Goal: Ask a question: Seek information or help from site administrators or community

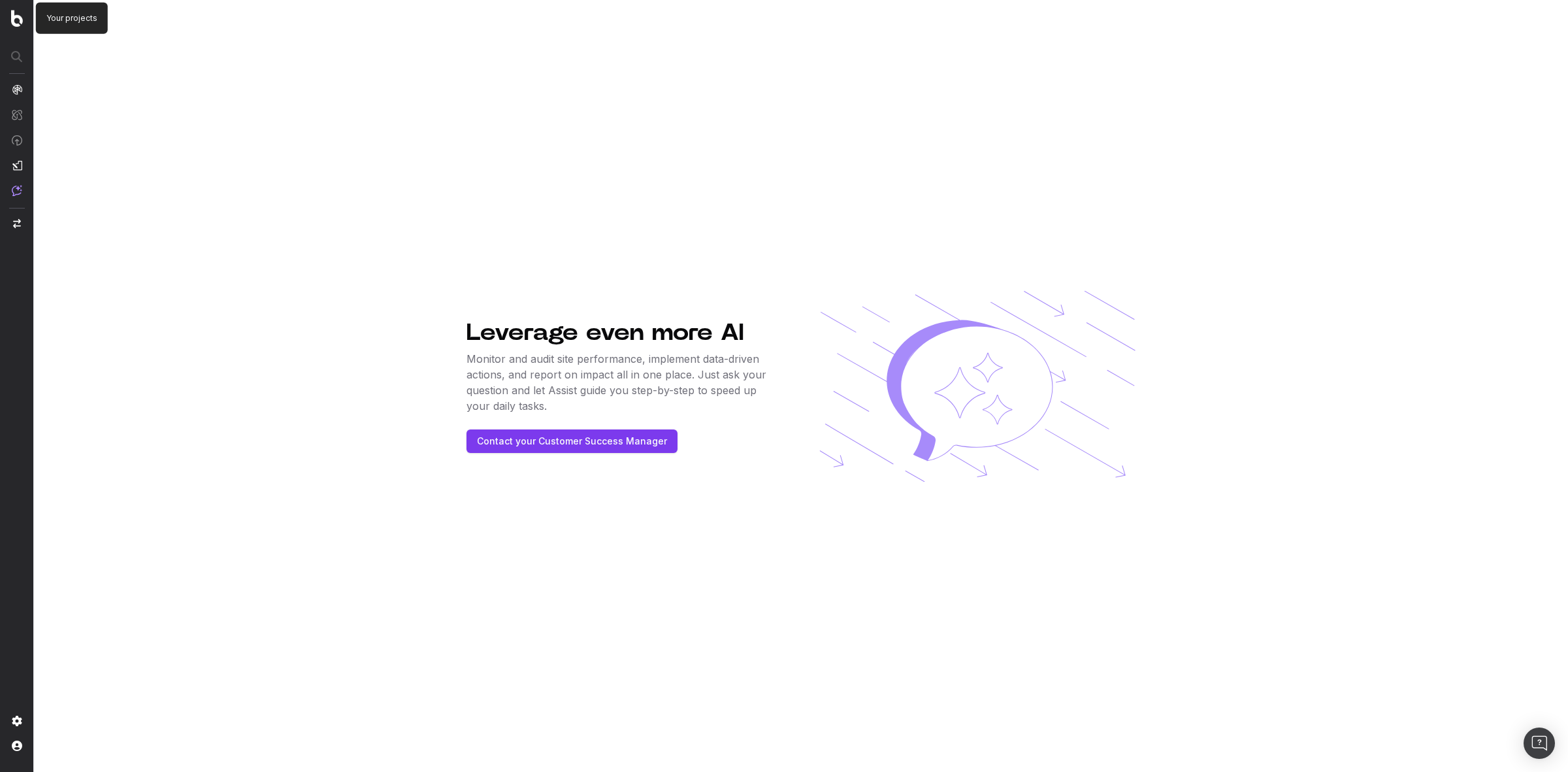
click at [17, 18] on img at bounding box center [17, 18] width 12 height 17
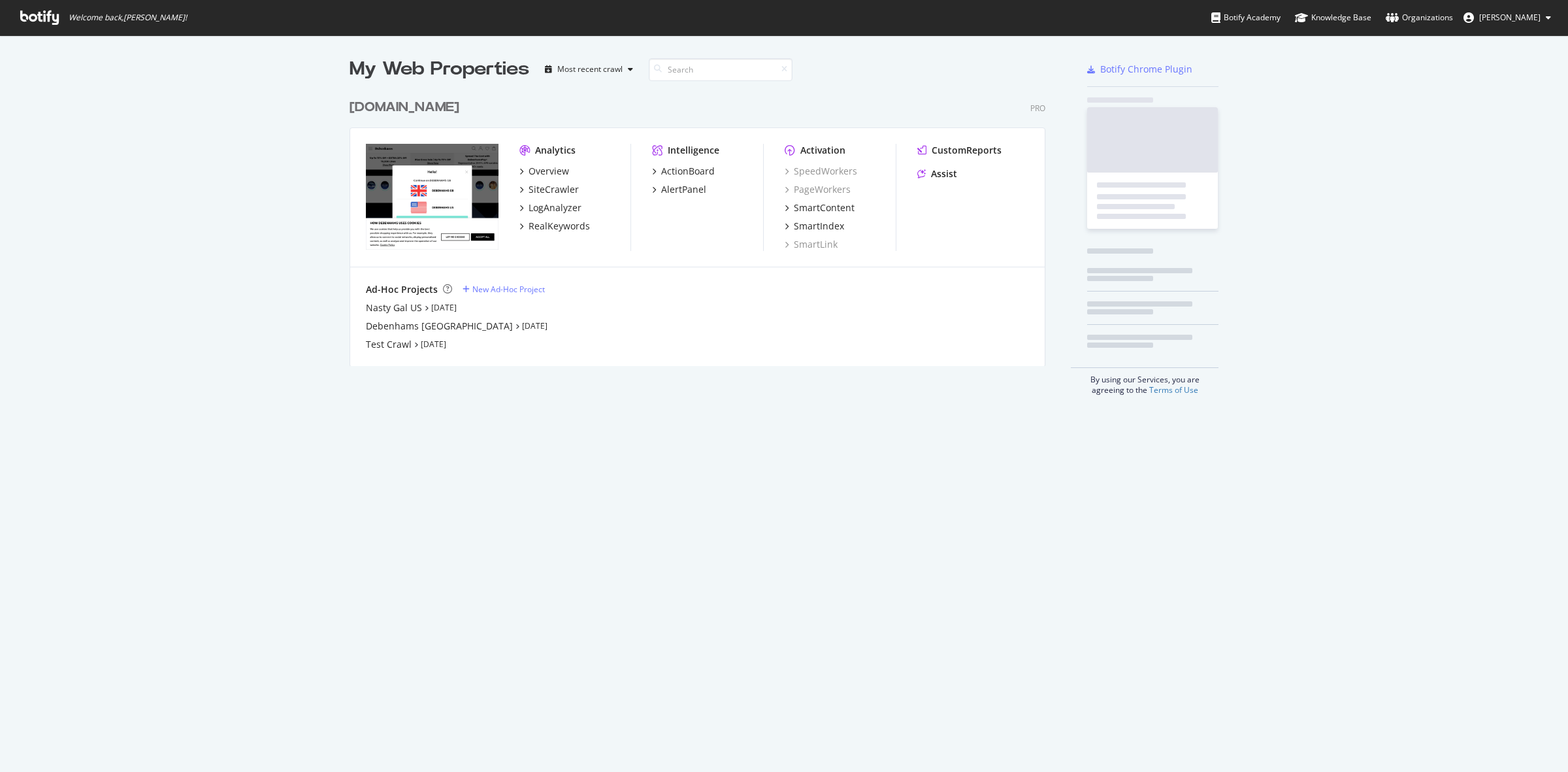
scroll to position [271, 694]
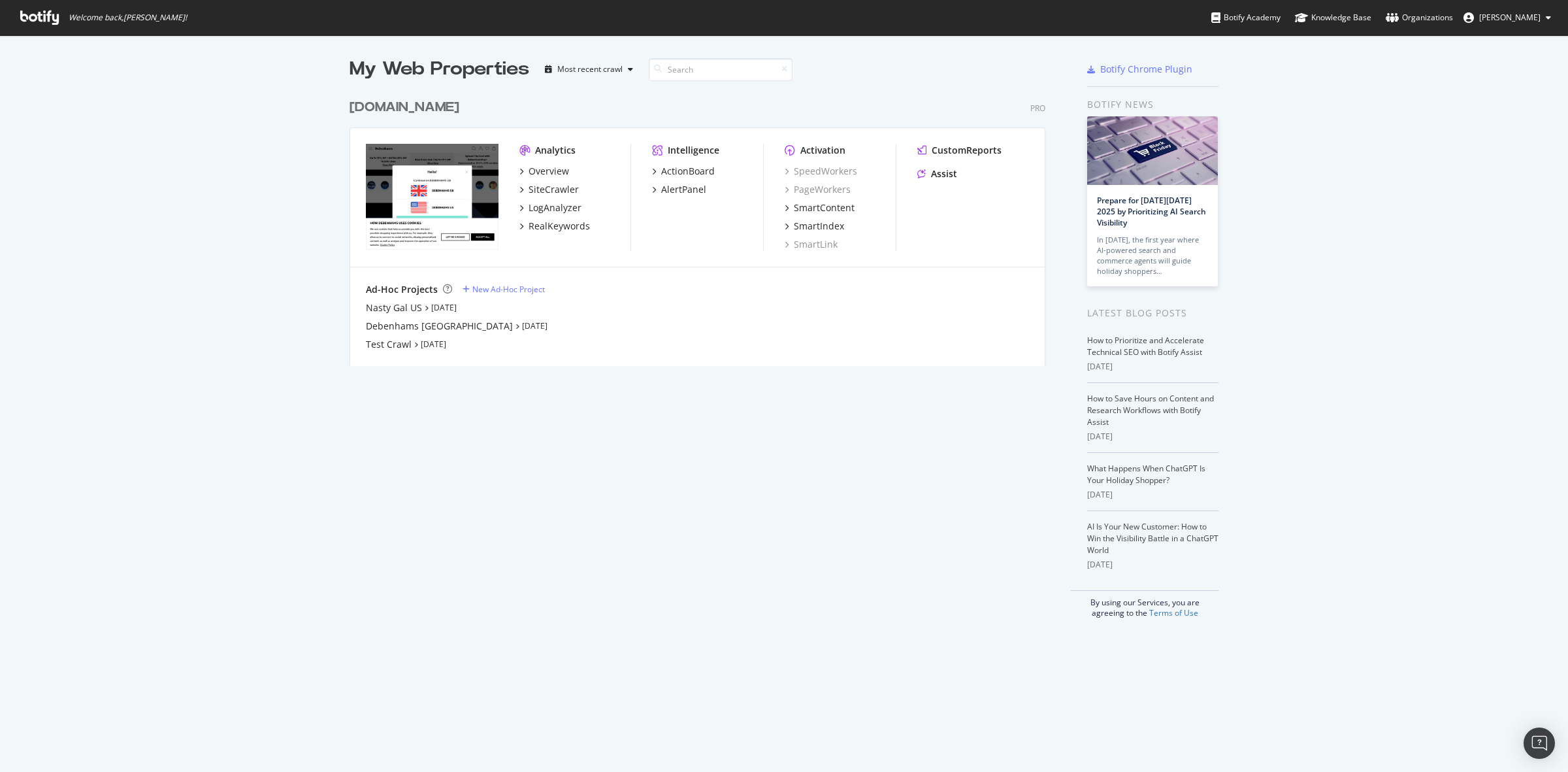
click at [433, 105] on div "debenhams.com" at bounding box center [404, 107] width 110 height 19
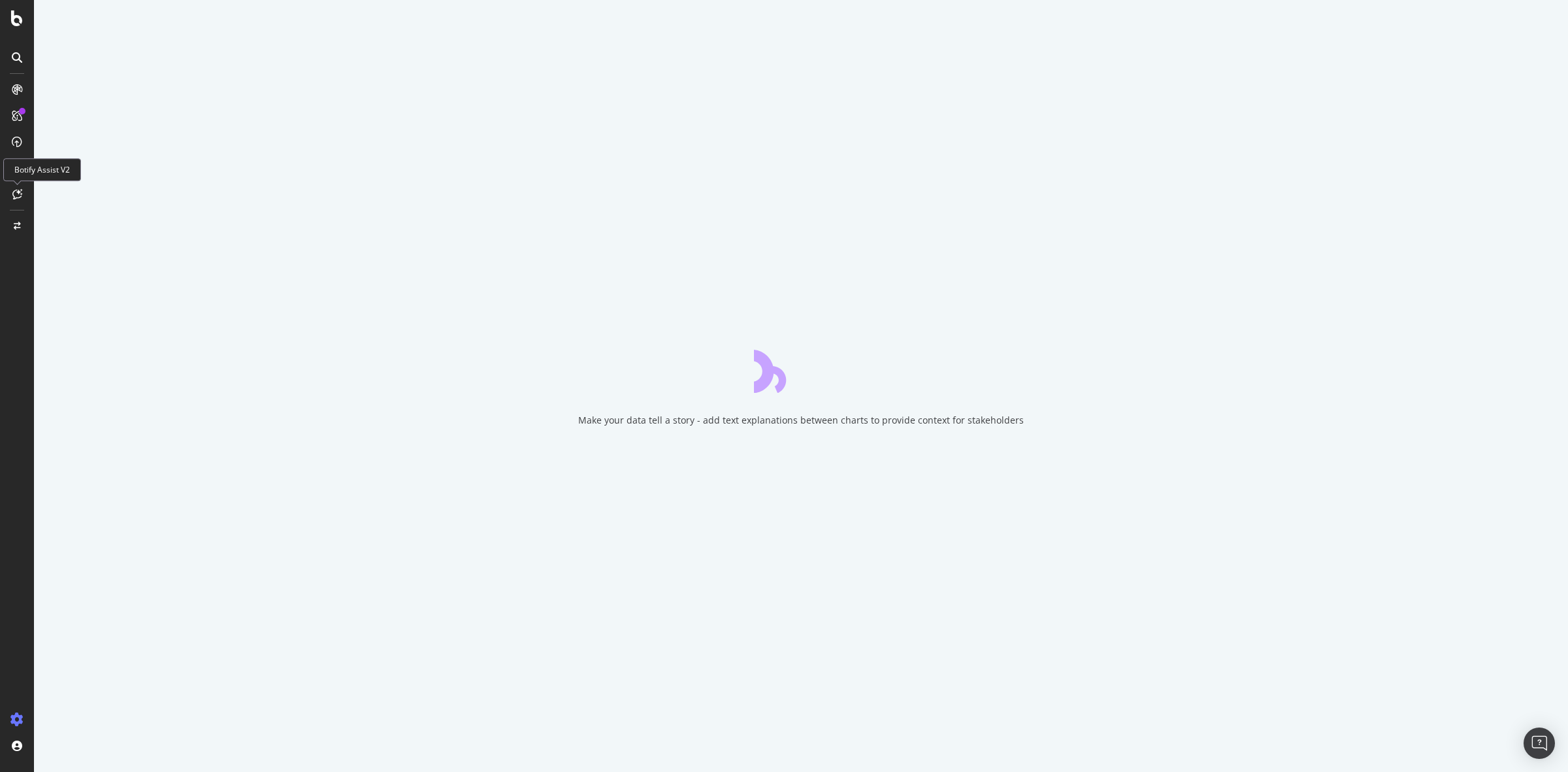
click at [21, 191] on icon at bounding box center [17, 194] width 10 height 10
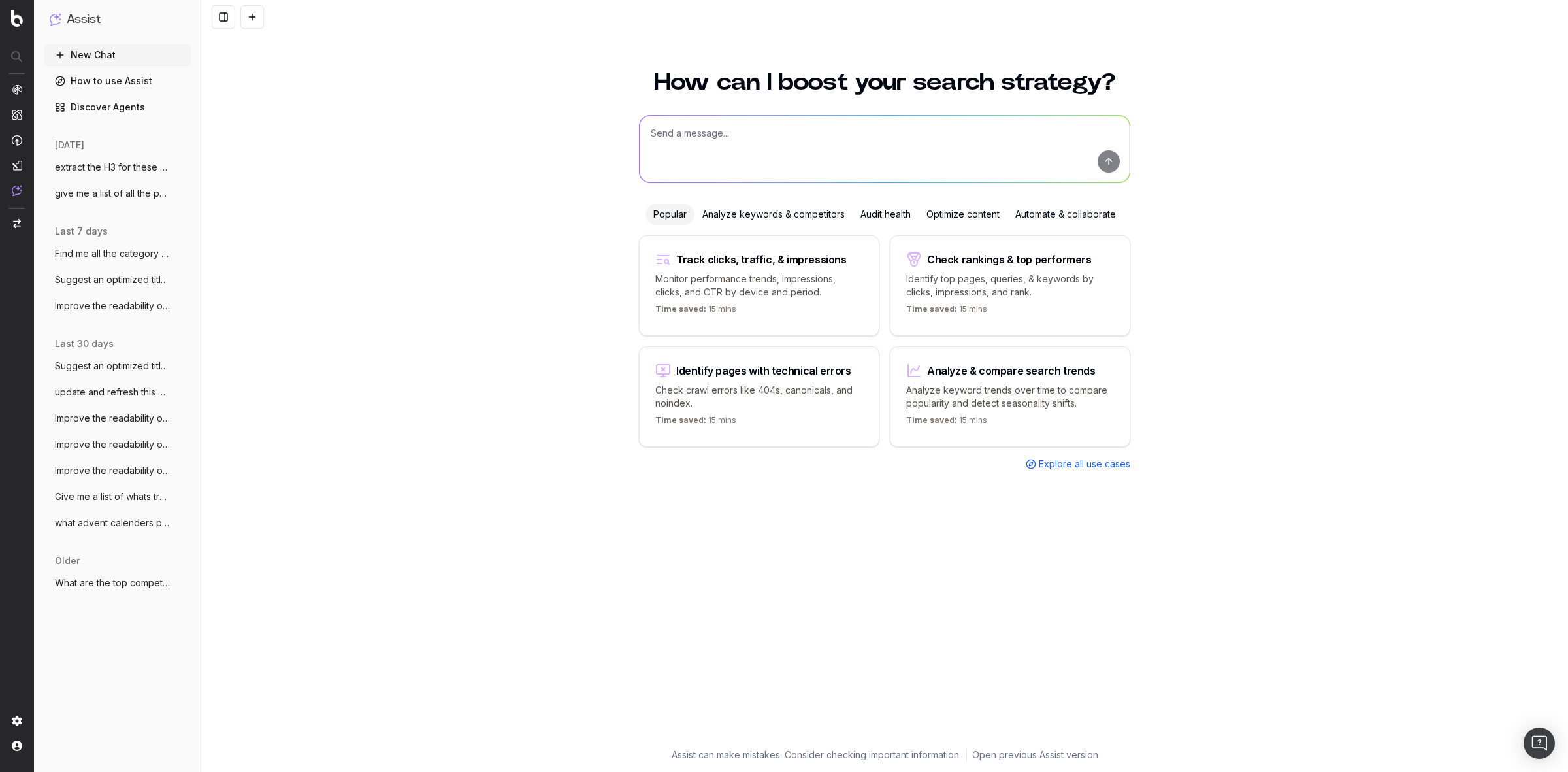
click at [725, 142] on textarea at bounding box center [884, 149] width 490 height 66
paste textarea "Green Cargo Pants | Women's Green Cargo Pants | NastyGal US Green Lingerie | Wo…"
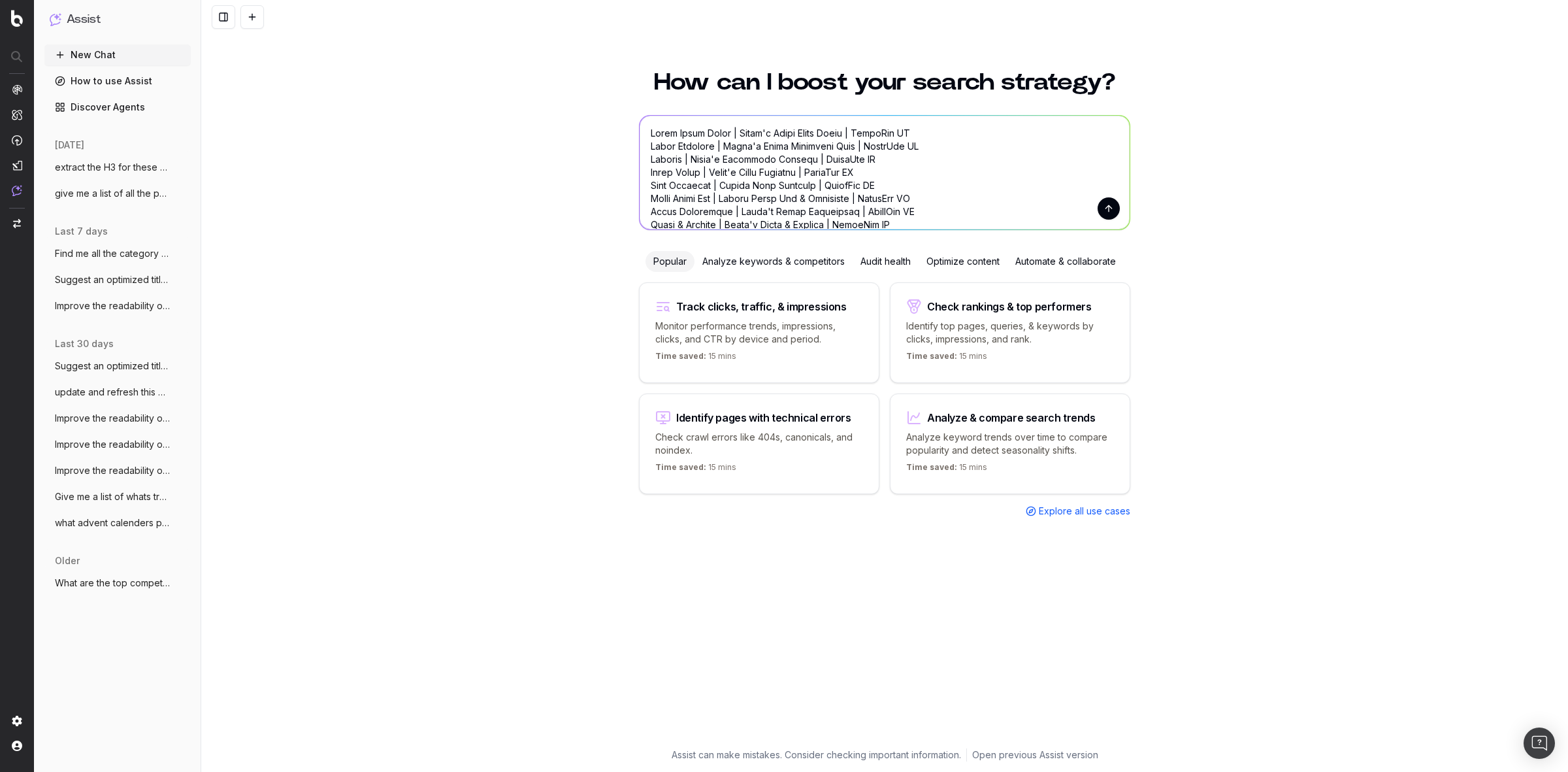
drag, startPoint x: 945, startPoint y: 211, endPoint x: 634, endPoint y: 133, distance: 320.6
click at [640, 133] on textarea at bounding box center [884, 172] width 490 height 114
drag, startPoint x: 969, startPoint y: 208, endPoint x: 628, endPoint y: 136, distance: 348.5
click at [634, 136] on div "How can I boost your search strategy? Popular Analyze keywords & competitors Au…" at bounding box center [885, 401] width 502 height 694
type textarea "Pants & Bottoms | Women's Pants & Bottoms | NastyGal US Beach Dresses | Women's…"
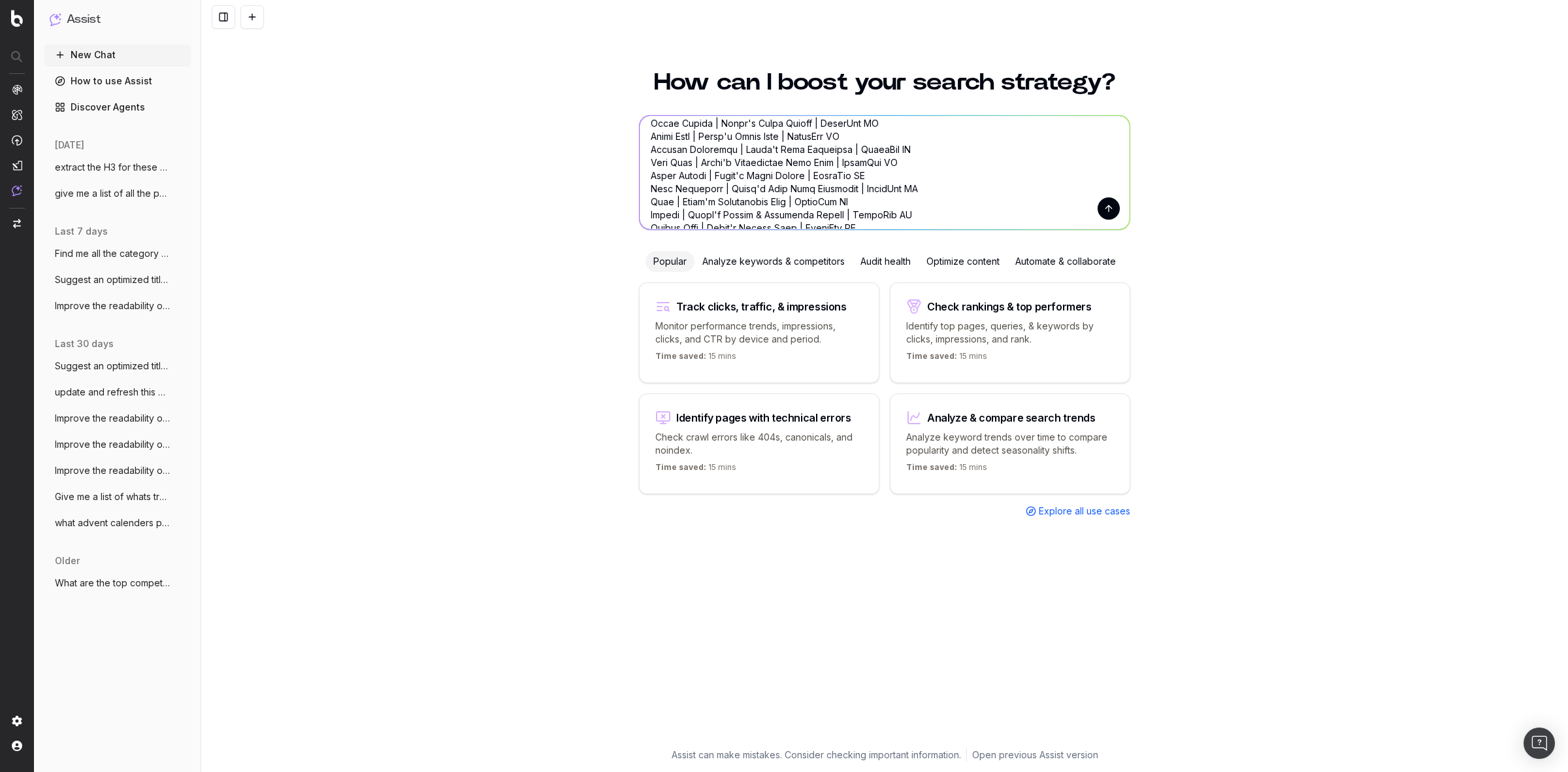
scroll to position [889, 0]
drag, startPoint x: 642, startPoint y: 142, endPoint x: 873, endPoint y: 265, distance: 261.7
click at [873, 265] on div "How can I boost your search strategy? Popular Analyze keywords & competitors Au…" at bounding box center [885, 401] width 502 height 694
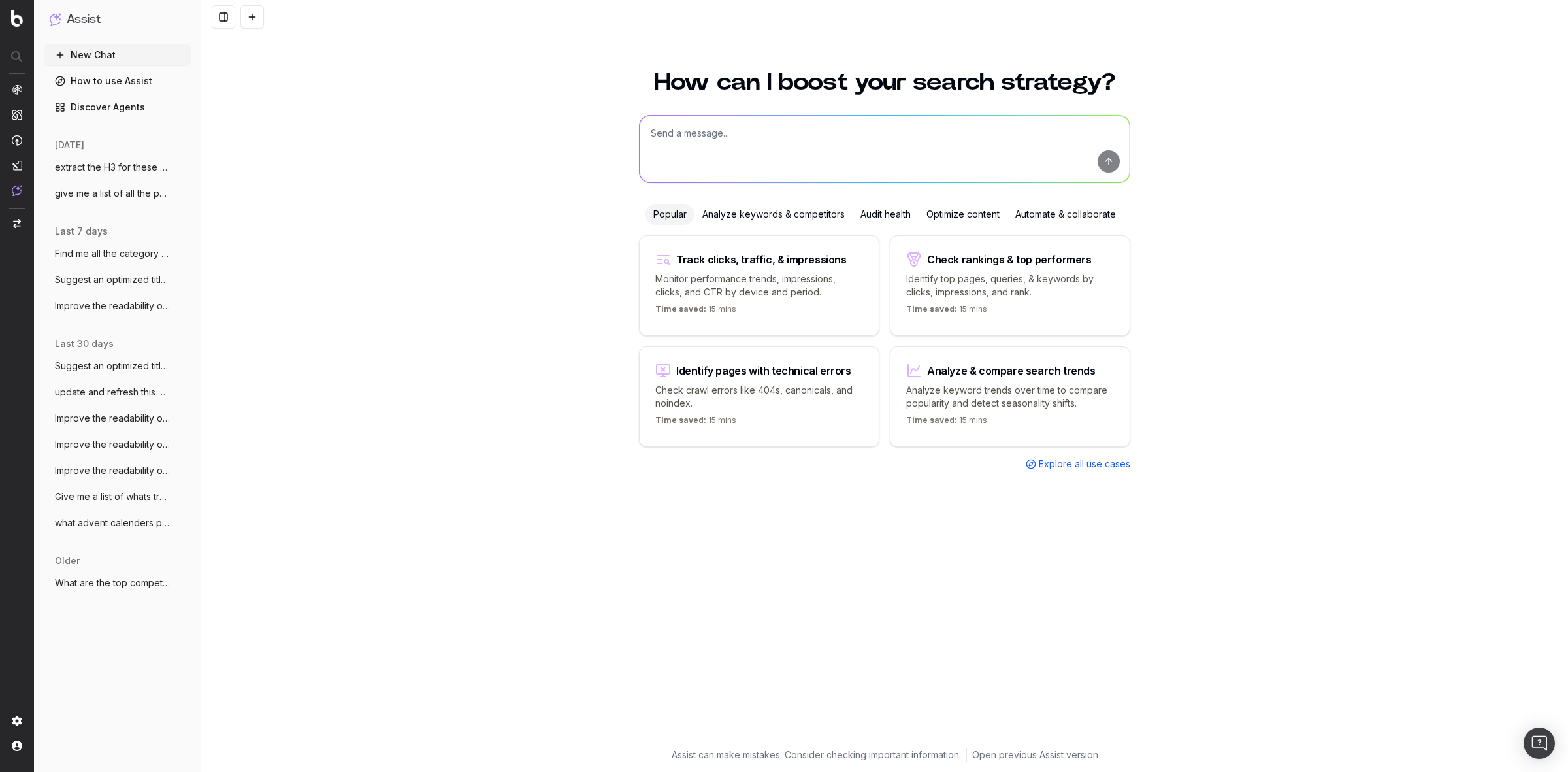
scroll to position [0, 0]
paste textarea "Remove the mIdlle sections of these meta titles for example Plus Size Blouses |…"
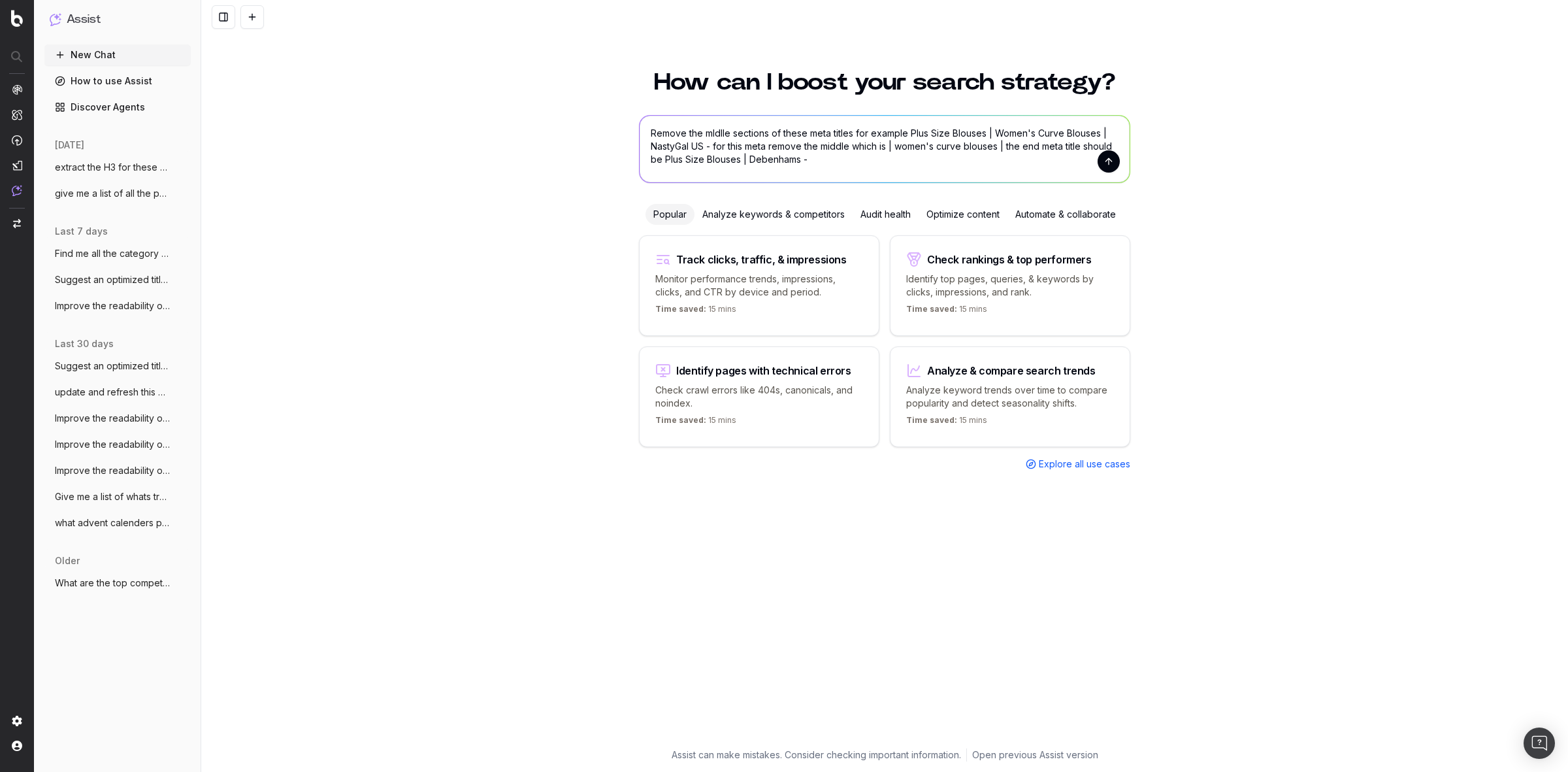
click at [877, 159] on textarea "Remove the mIdlle sections of these meta titles for example Plus Size Blouses |…" at bounding box center [884, 149] width 490 height 66
paste textarea "Green Cargo Pants | Women's Green Cargo Pants | NastyGal US Green Lingerie | Wo…"
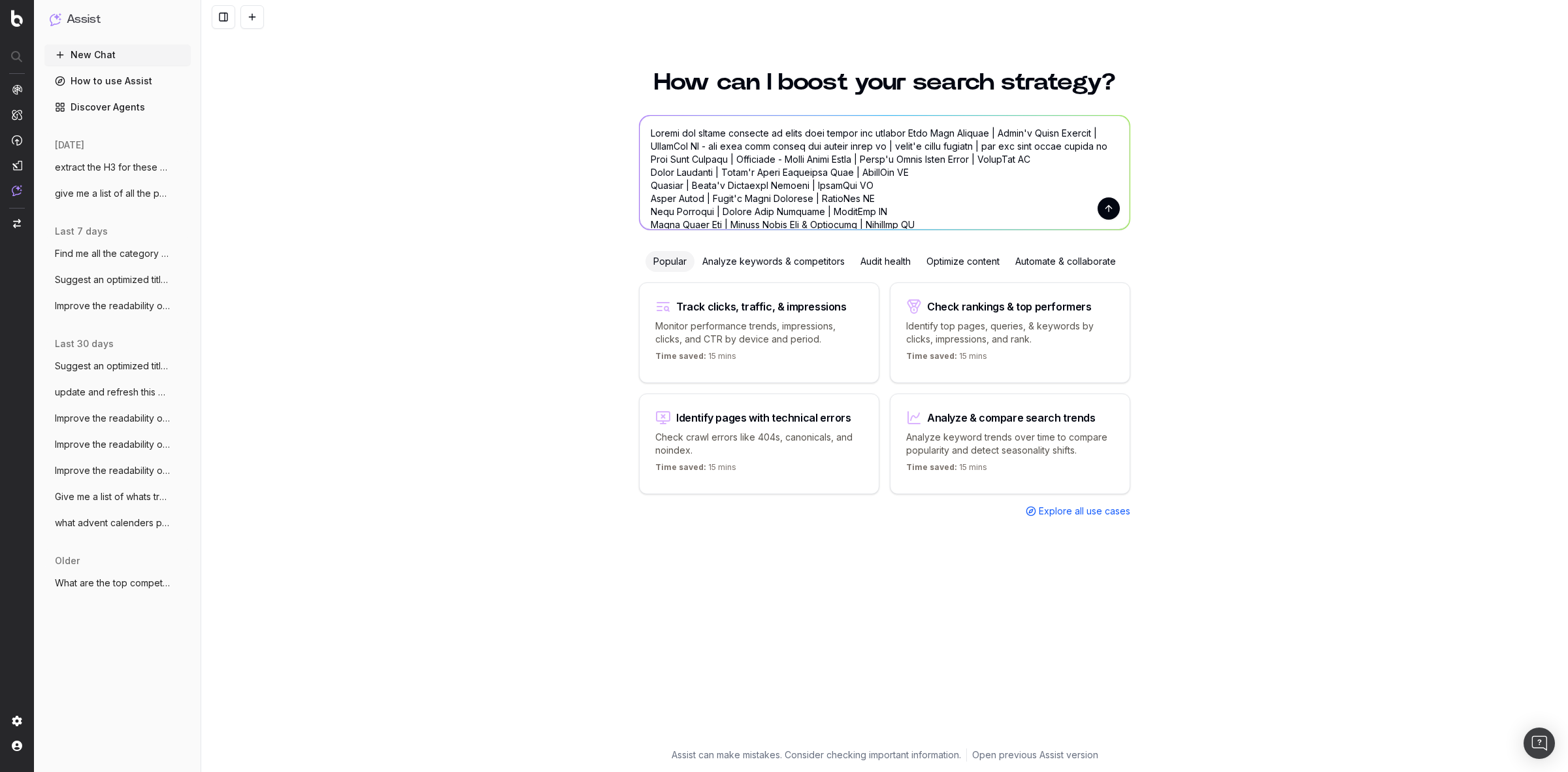
scroll to position [995, 0]
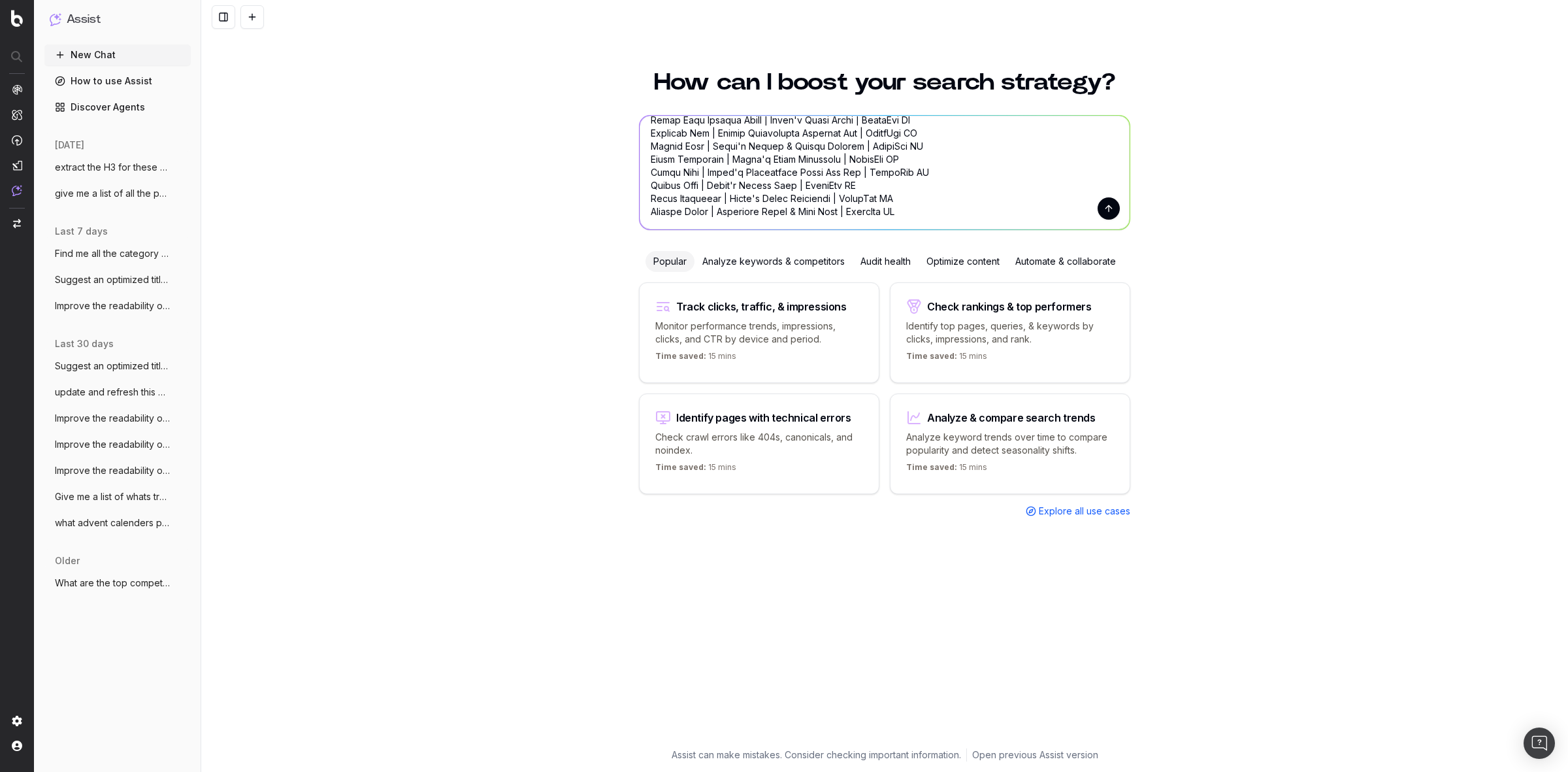
type textarea "Remove the mIdlle sections of these meta titles for example Plus Size Blouses |…"
click at [1099, 212] on button "submit" at bounding box center [1108, 209] width 22 height 22
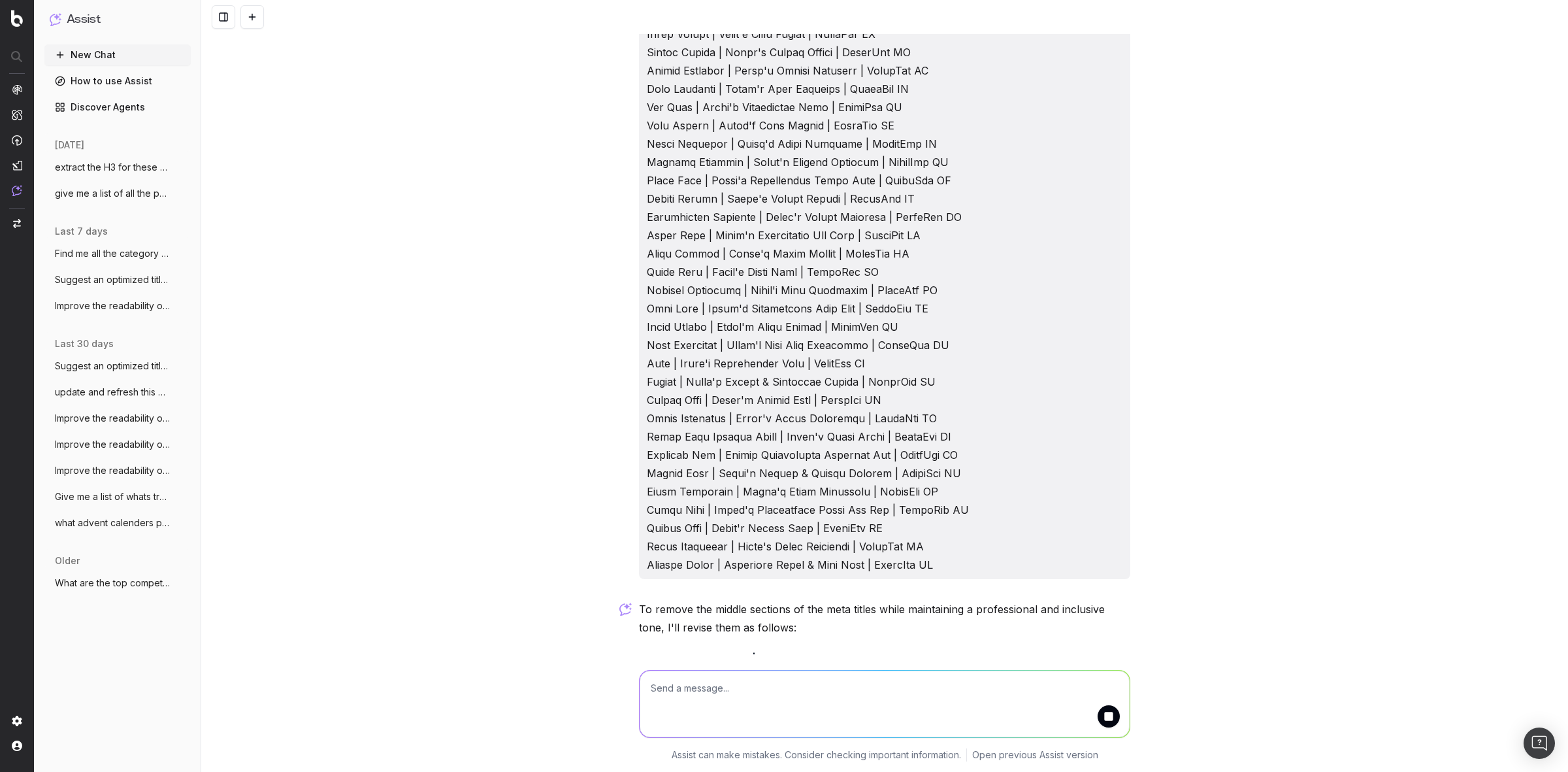
scroll to position [1104, 0]
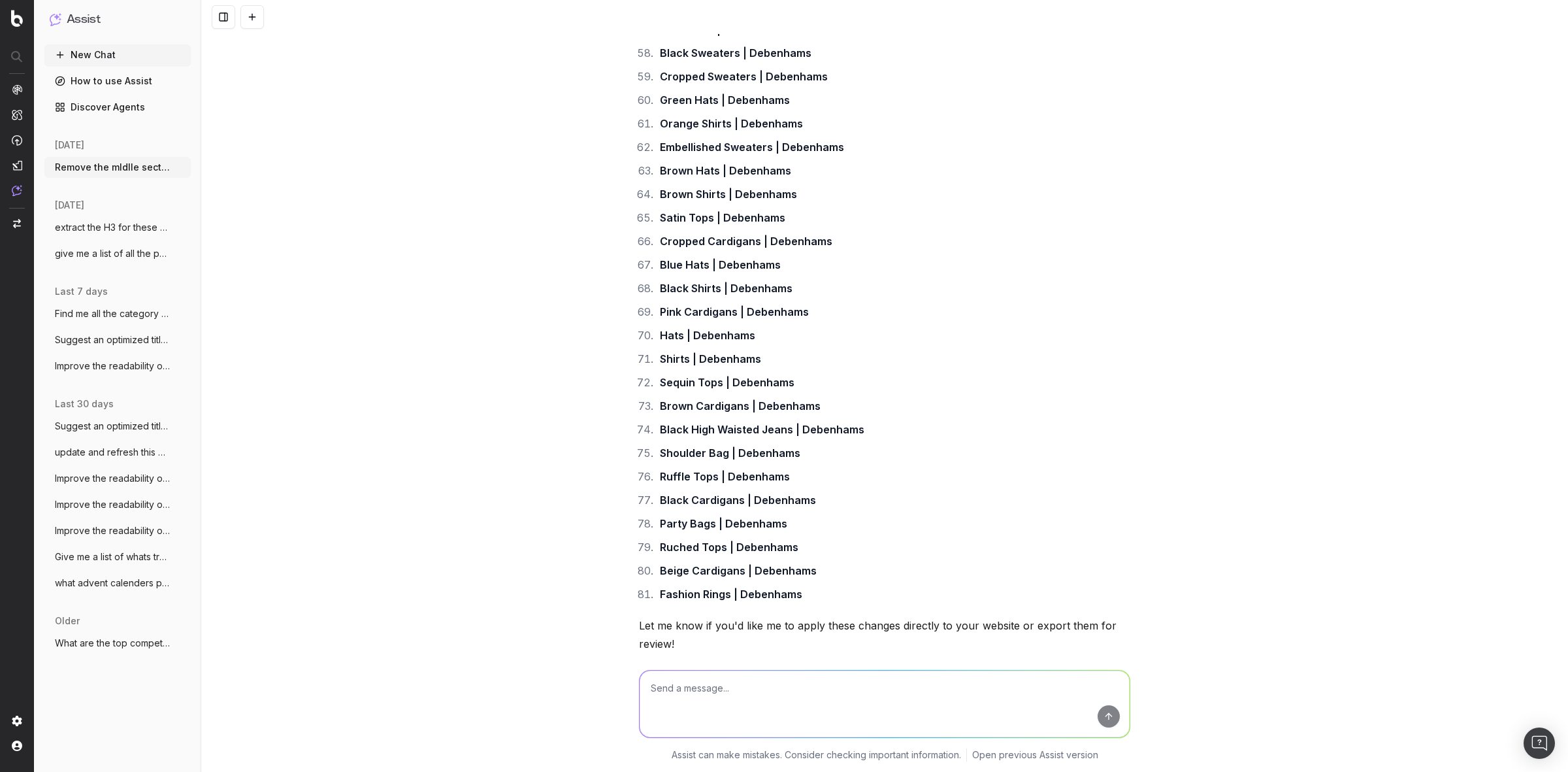
scroll to position [3009, 0]
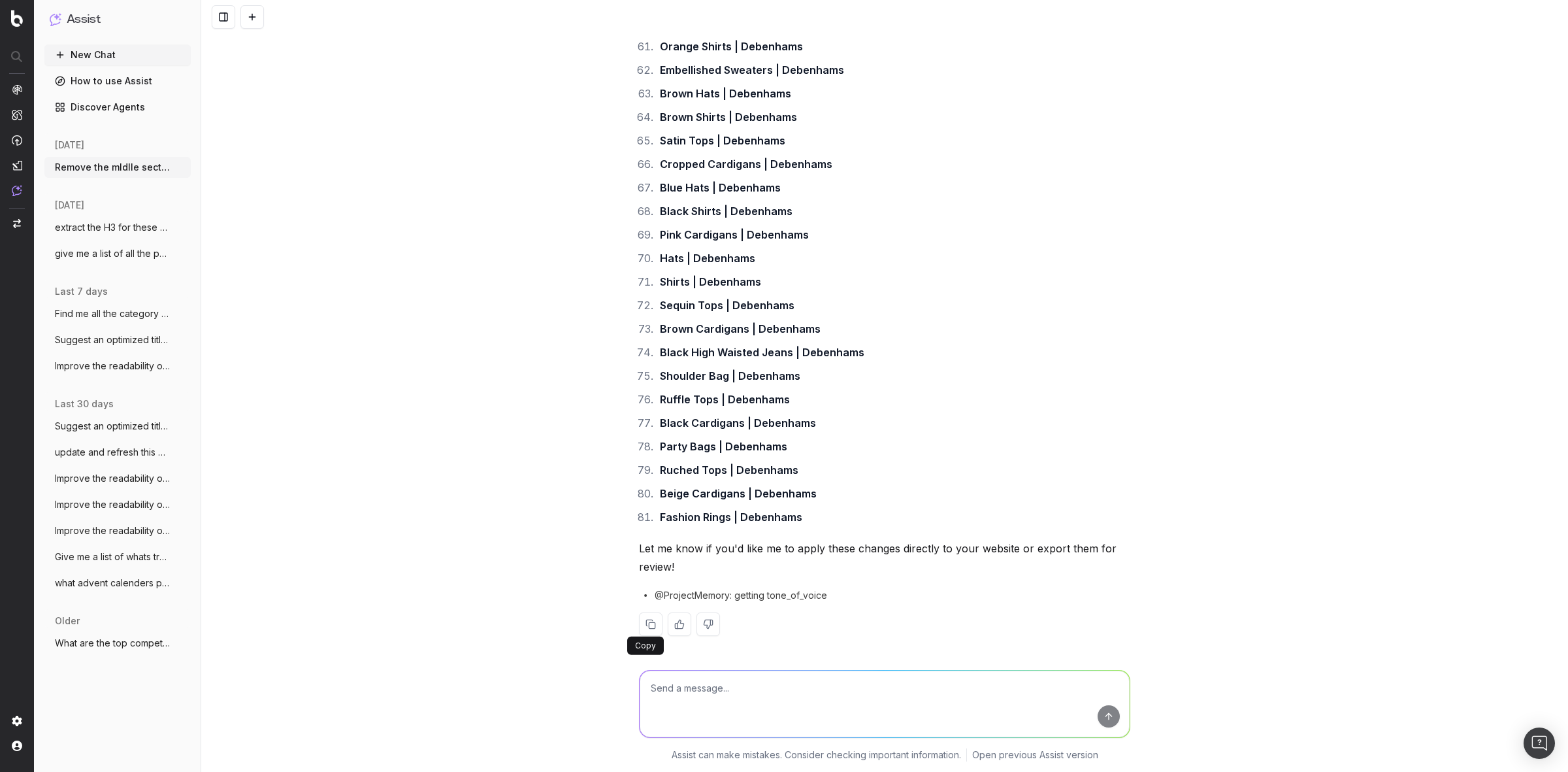
click at [639, 624] on button at bounding box center [650, 623] width 23 height 23
click at [861, 691] on textarea at bounding box center [884, 704] width 490 height 66
paste textarea "Fashion Necklaces | Necklaces for Women | NastyGal US Leather Bags | Womens Acc…"
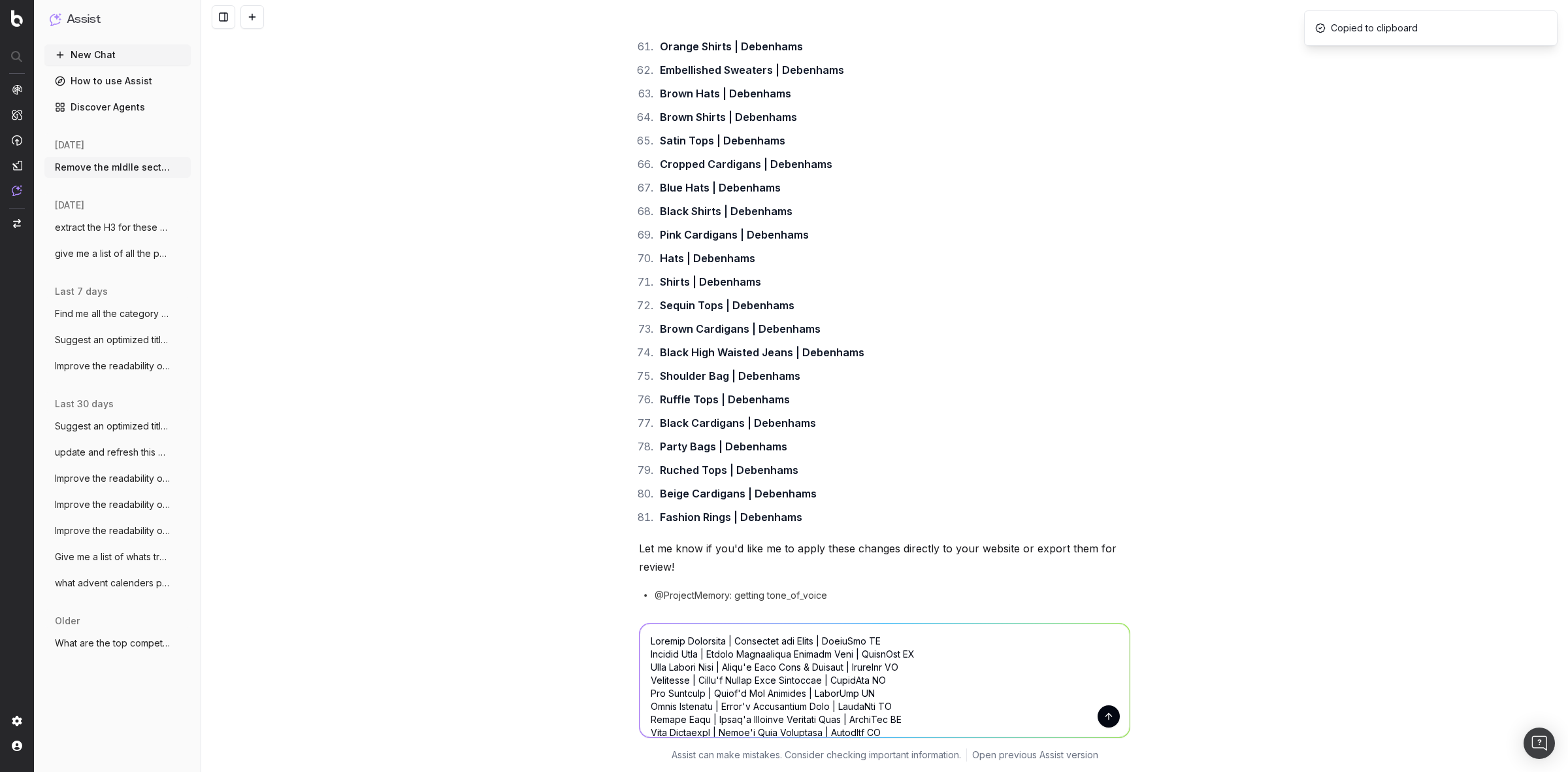
scroll to position [564, 0]
type textarea "Fashion Necklaces | Necklaces for Women | NastyGal US Leather Bags | Womens Acc…"
click at [1097, 719] on button "submit" at bounding box center [1108, 717] width 22 height 22
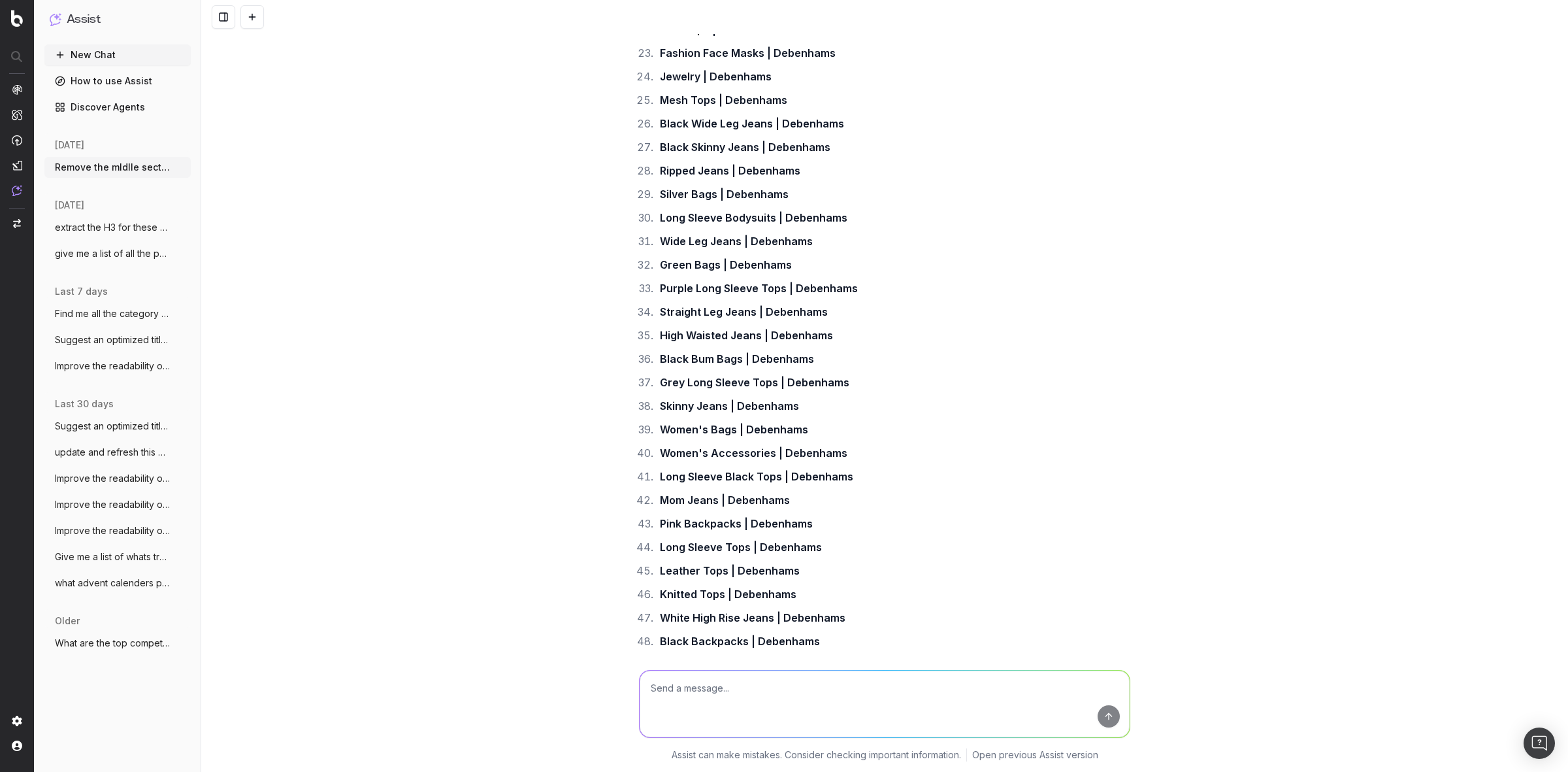
scroll to position [5265, 0]
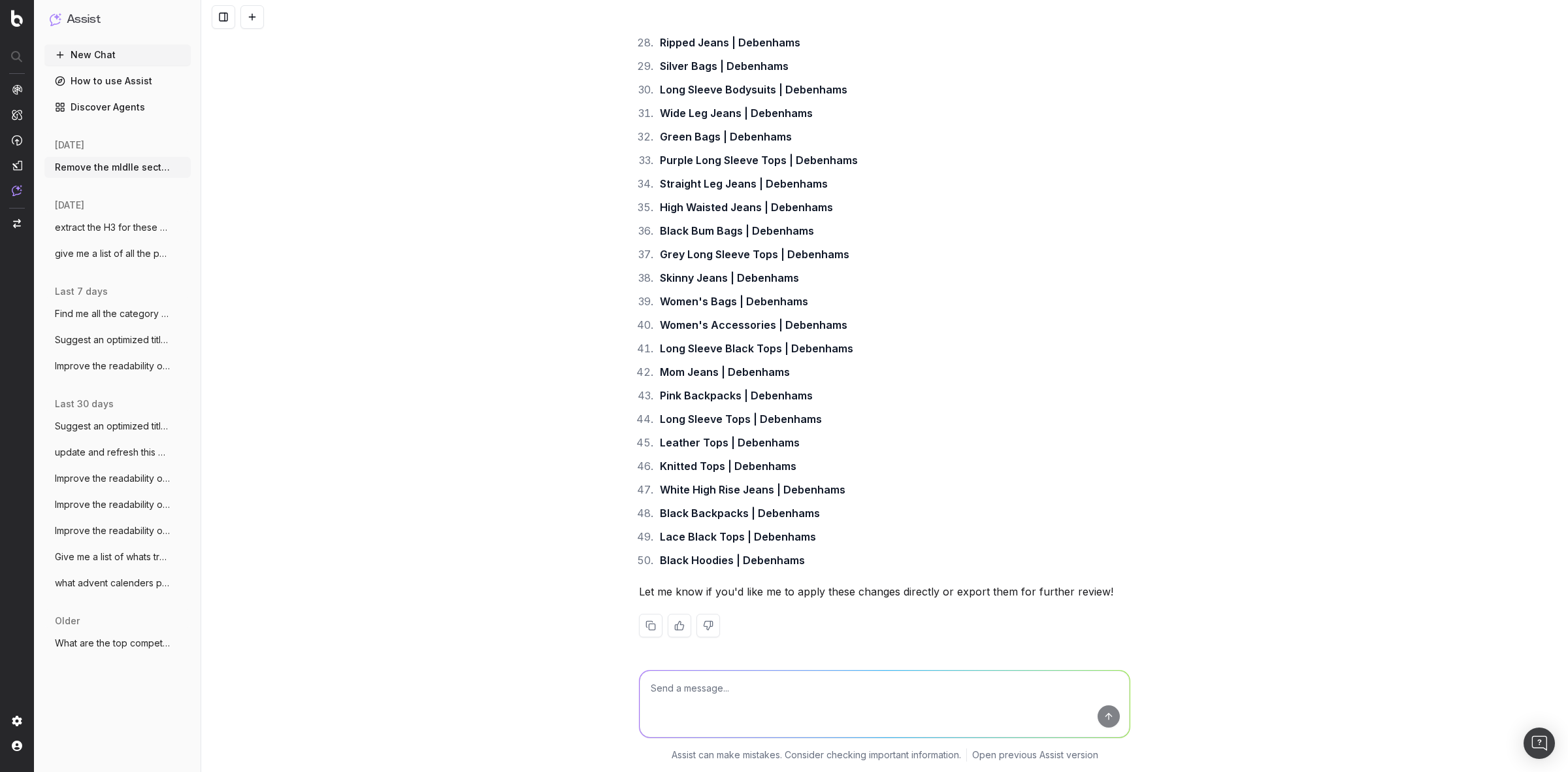
click at [641, 622] on button at bounding box center [650, 625] width 23 height 23
click at [639, 628] on button at bounding box center [650, 625] width 23 height 23
click at [689, 684] on textarea at bounding box center [884, 704] width 490 height 66
paste textarea "White Flared Jeans | Womens White Flared Jeans | NastyGal US Women's Clothing |…"
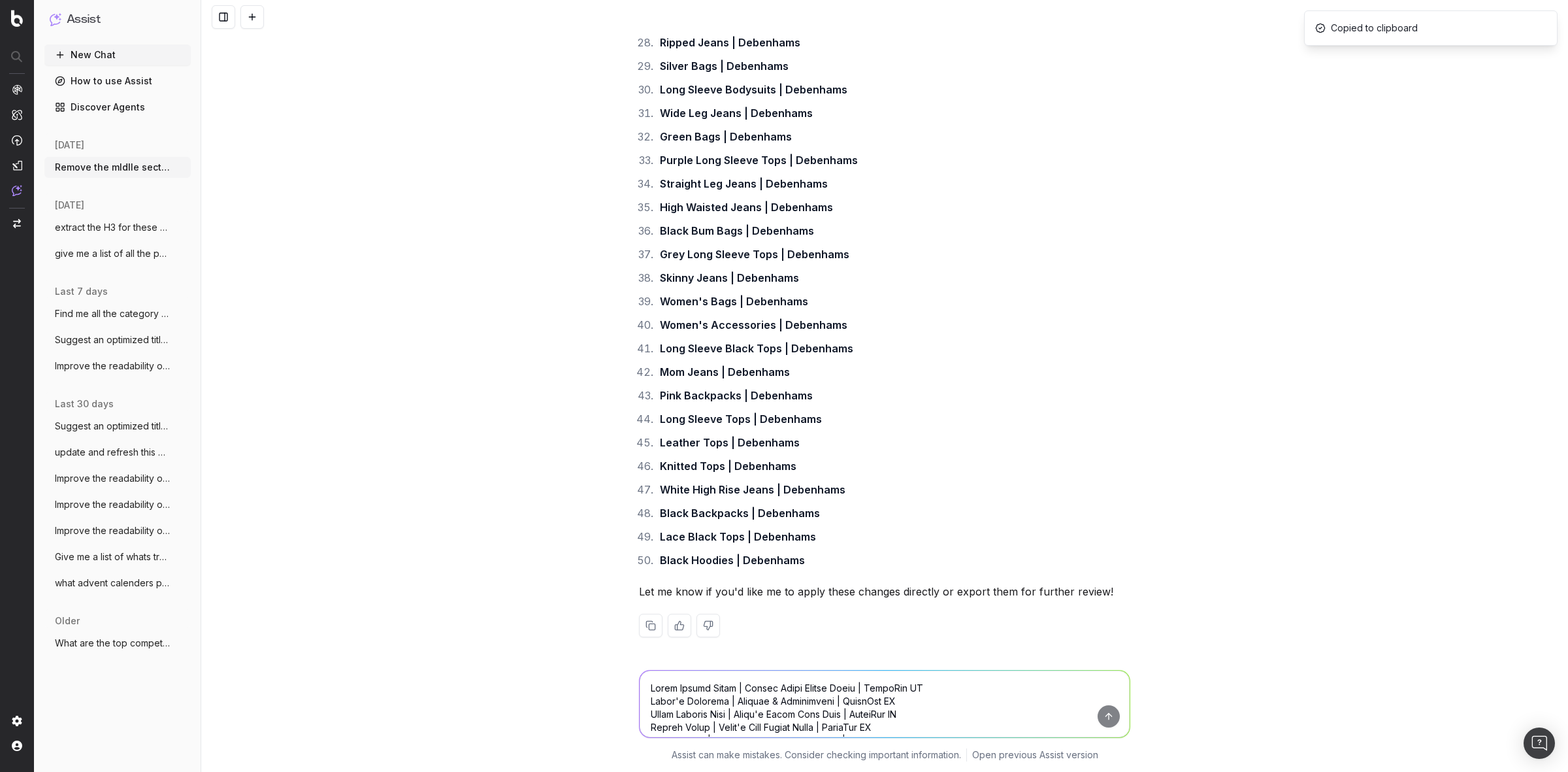
scroll to position [930, 0]
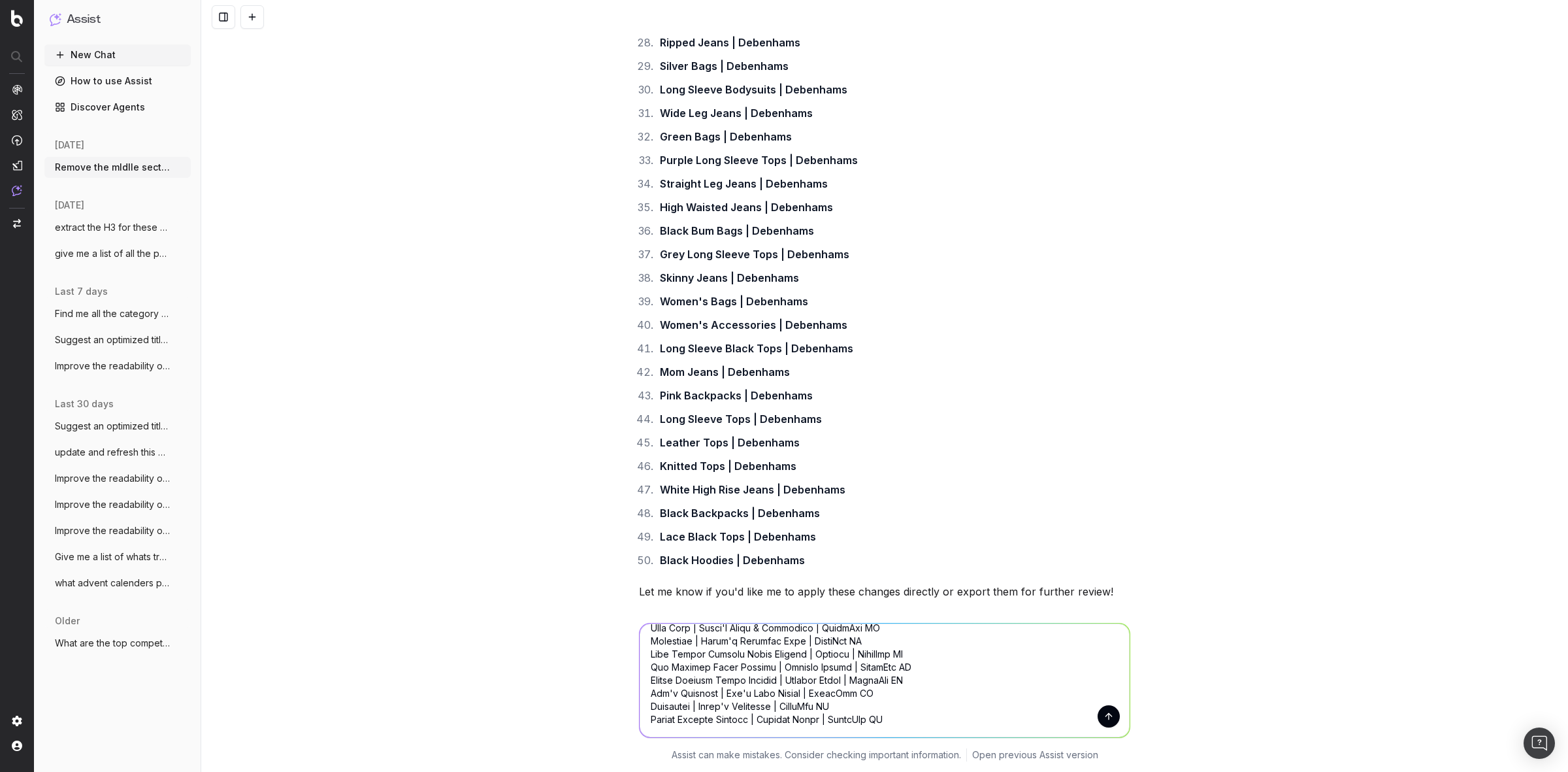
type textarea "White Flared Jeans | Womens White Flared Jeans | NastyGal US Women's Clothing |…"
click at [1102, 713] on button "submit" at bounding box center [1108, 717] width 22 height 22
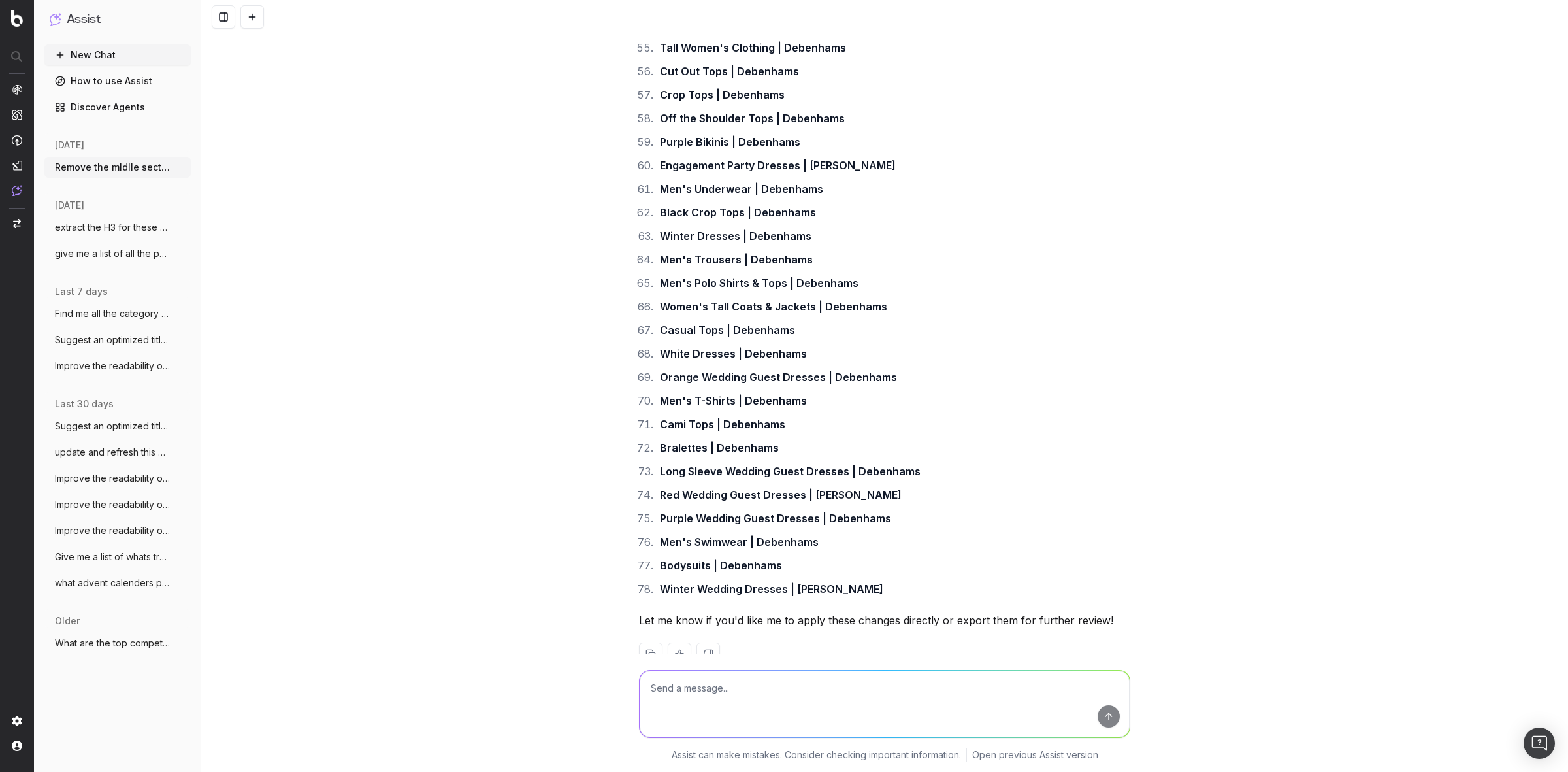
scroll to position [8691, 0]
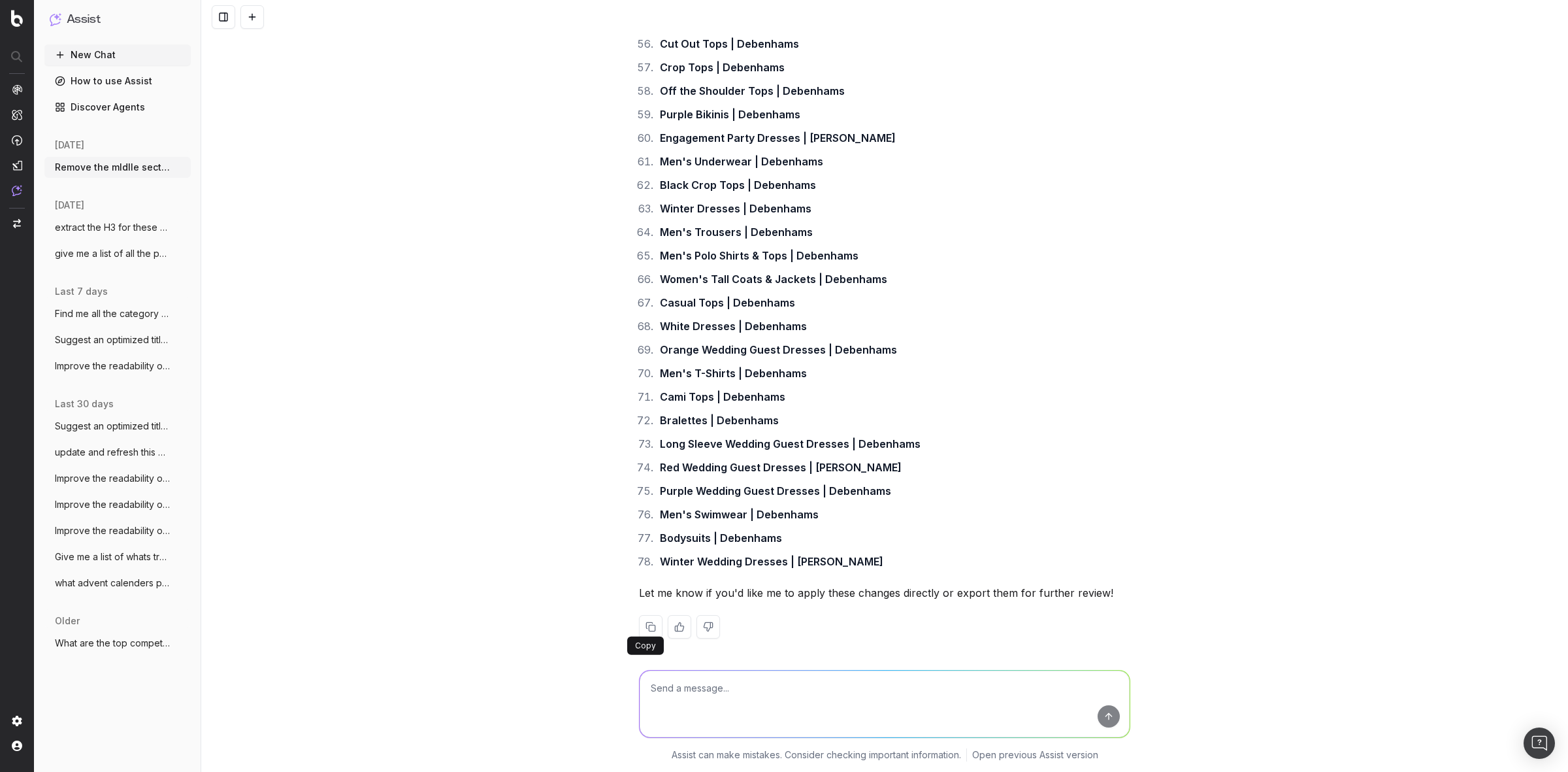
click at [648, 628] on button at bounding box center [650, 626] width 23 height 23
click at [757, 713] on textarea at bounding box center [884, 704] width 490 height 66
paste textarea "Men's Shorts | Men's Clothing | NastyGal US Black Blouses | Women's Black Blous…"
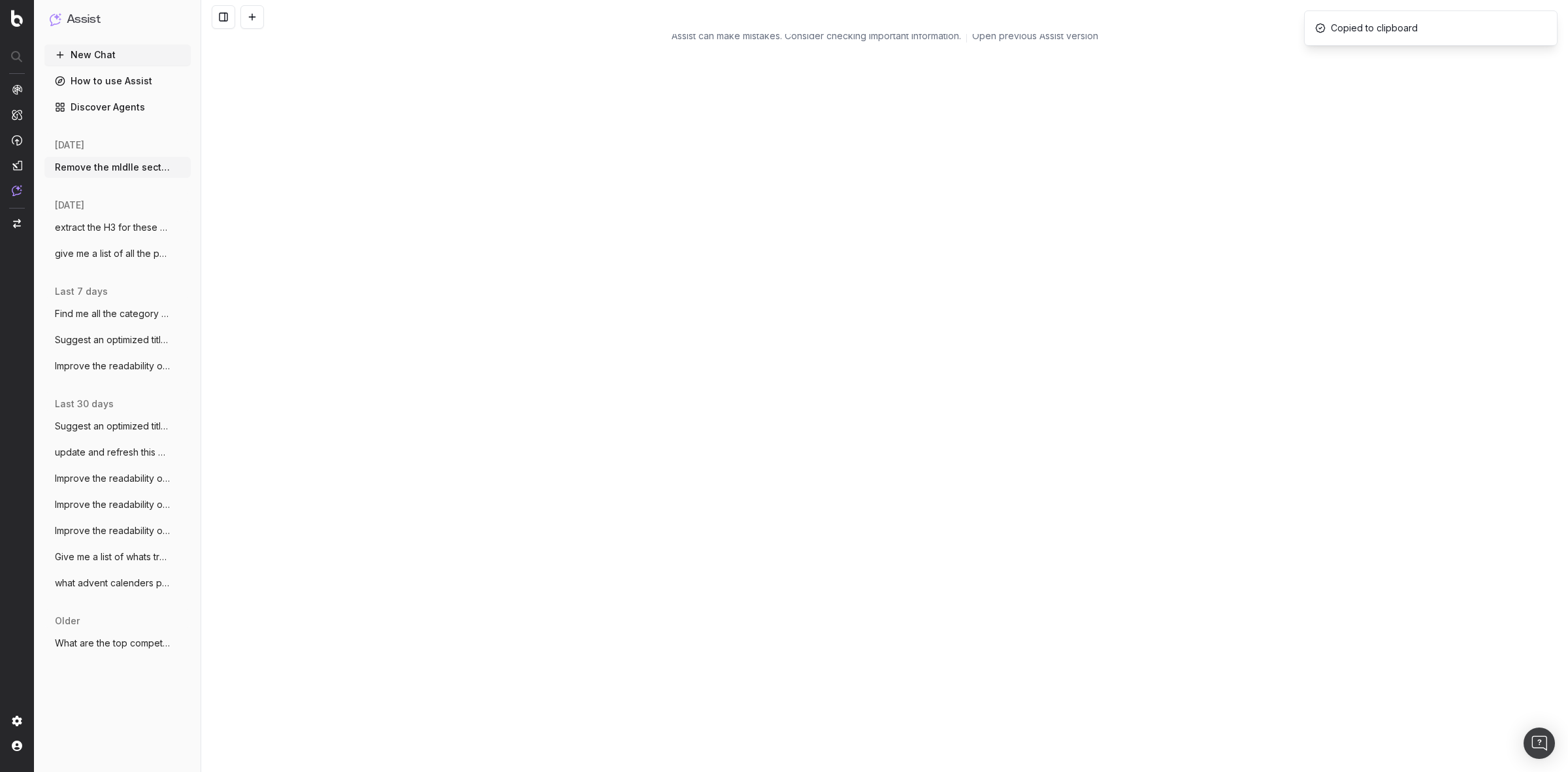
scroll to position [9053, 0]
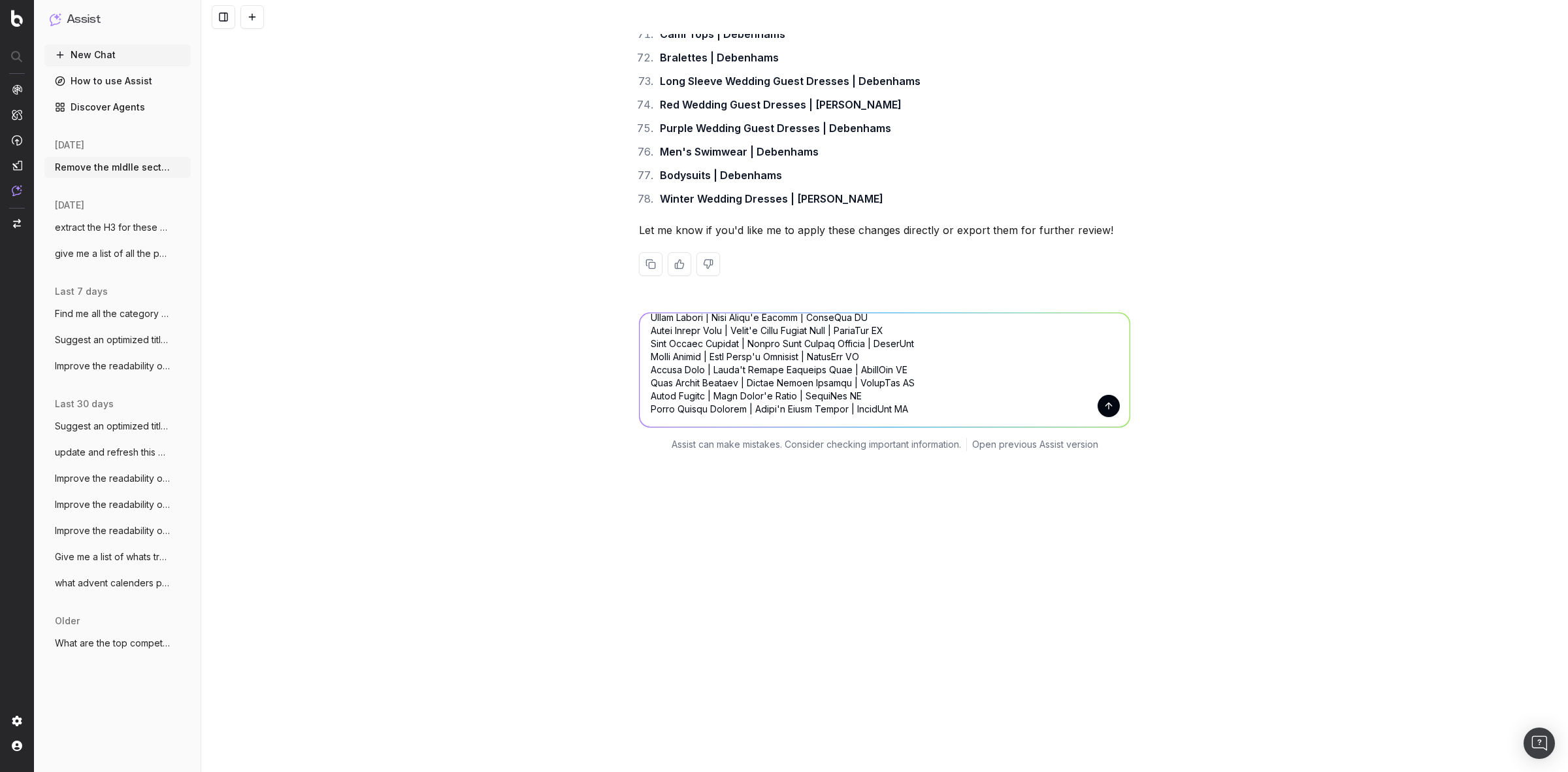
type textarea "Men's Shorts | Men's Clothing | NastyGal US Black Blouses | Women's Black Blous…"
click at [1097, 404] on button "submit" at bounding box center [1108, 406] width 22 height 22
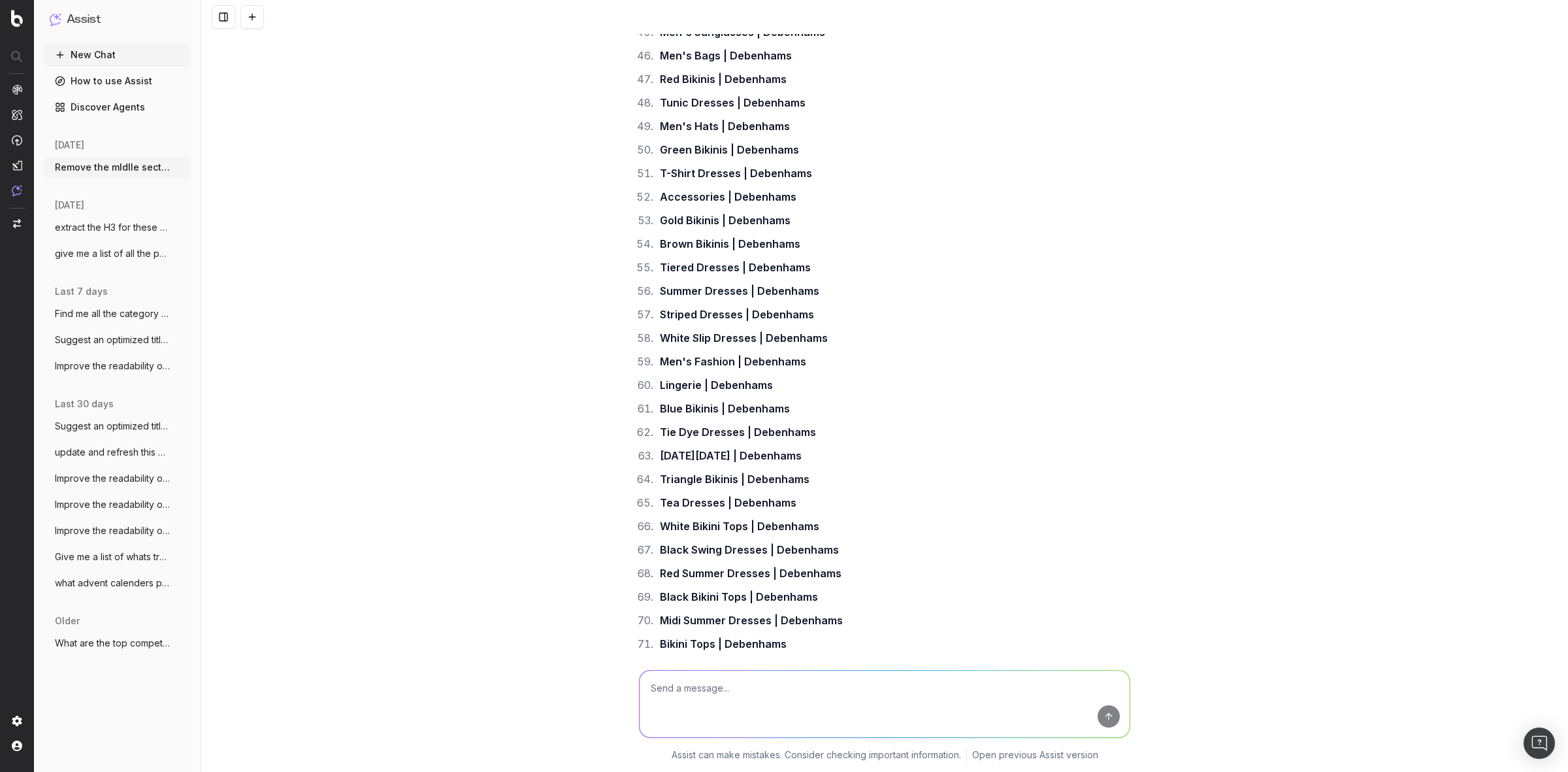
scroll to position [12055, 0]
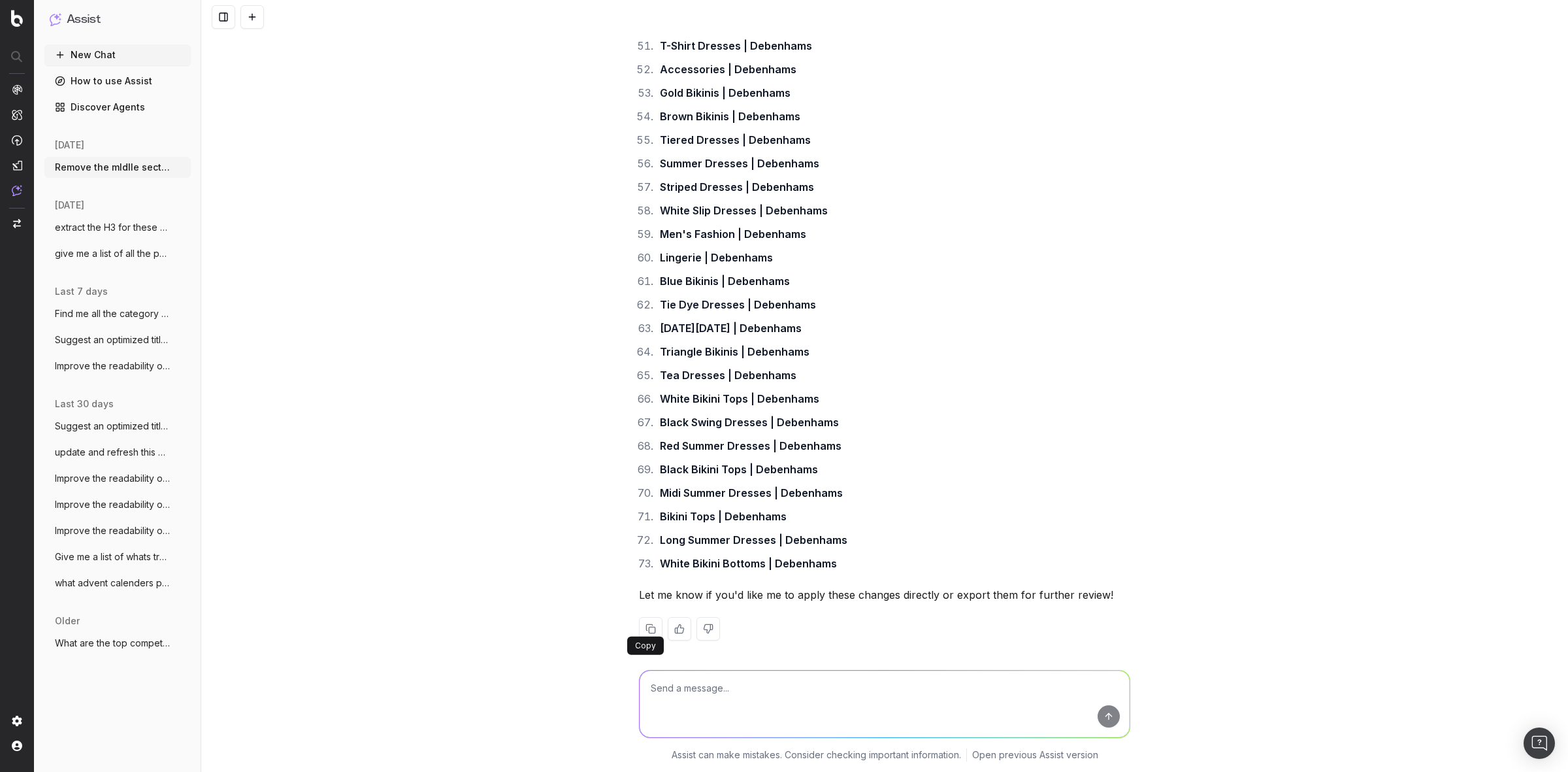
click at [639, 633] on body "Assist New Chat How to use Assist Discover Agents today Remove the mIdlle secti…" at bounding box center [784, 386] width 1568 height 772
click at [642, 619] on button at bounding box center [650, 628] width 23 height 23
click at [764, 690] on textarea at bounding box center [884, 704] width 490 height 66
paste textarea "Men's Shorts | Men's Clothing | NastyGal US Black Blouses | Women's Black Blous…"
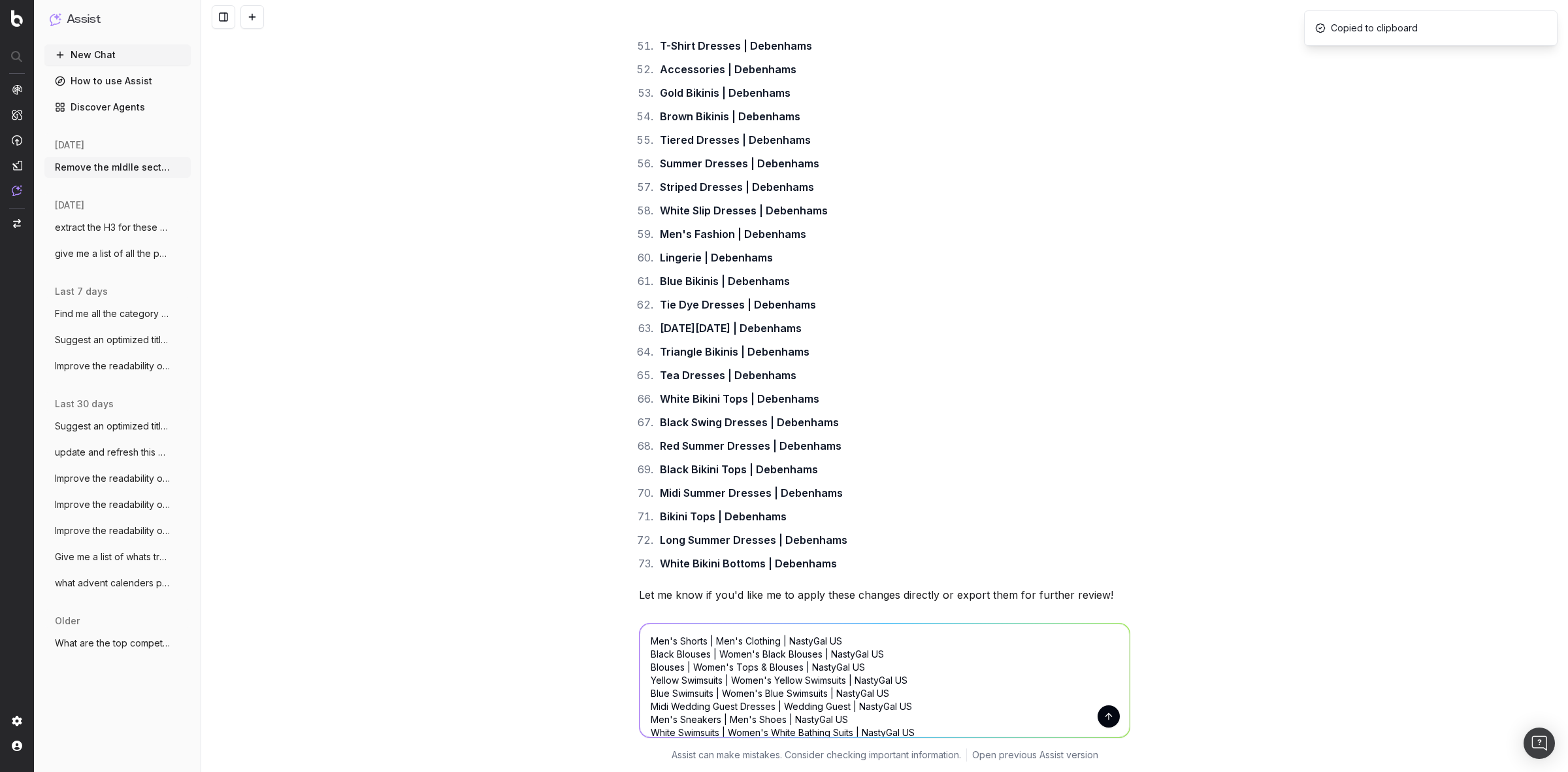
scroll to position [159, 0]
type textarea "Men's Shorts | Men's Clothing | NastyGal US Black Blouses | Women's Black Blous…"
click at [1099, 719] on button "submit" at bounding box center [1108, 717] width 22 height 22
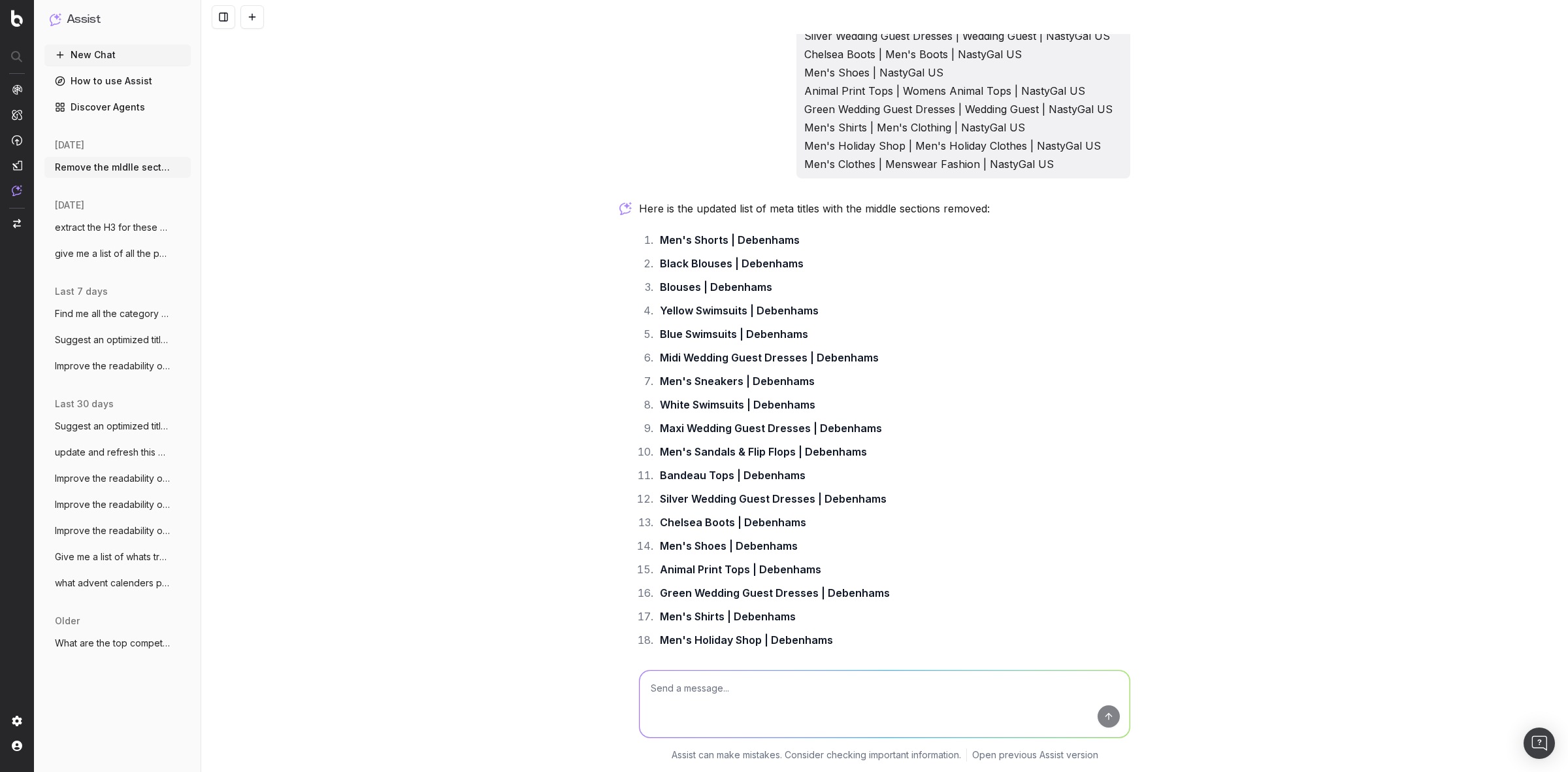
scroll to position [12996, 0]
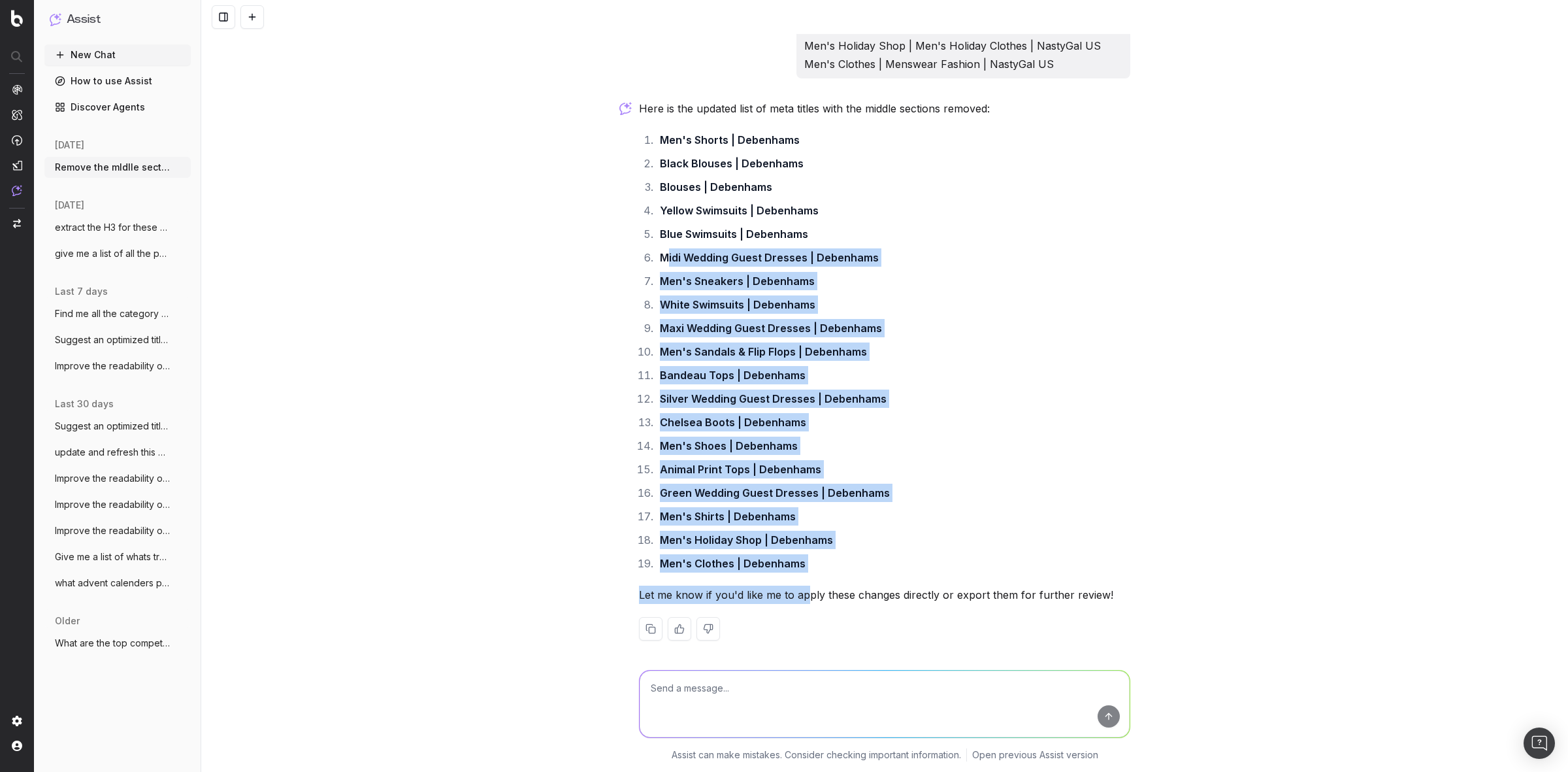
drag, startPoint x: 802, startPoint y: 567, endPoint x: 741, endPoint y: 261, distance: 312.0
click at [661, 242] on div "Here is the updated list of meta titles with the middle sections removed: Men's…" at bounding box center [884, 380] width 491 height 562
click at [933, 343] on li "Men's Sandals & Flip Flops | Debenhams" at bounding box center [893, 352] width 474 height 18
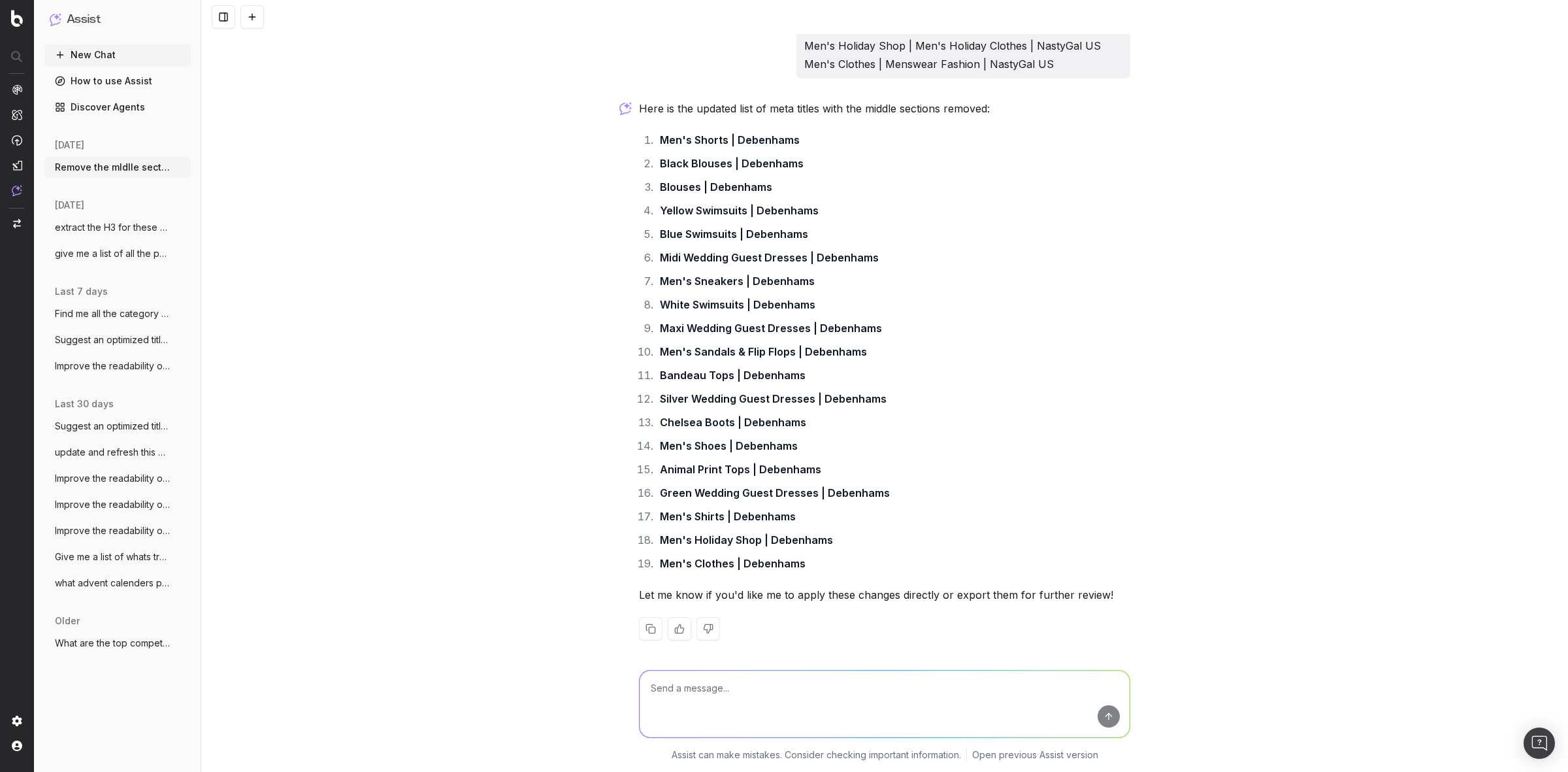
click at [643, 620] on button at bounding box center [650, 628] width 23 height 23
drag, startPoint x: 788, startPoint y: 704, endPoint x: 777, endPoint y: 688, distance: 19.4
click at [788, 704] on textarea at bounding box center [884, 704] width 490 height 66
paste textarea "Tops | Women's Tops, Blouses & More | NastyGal US Black Wedding Guest Dresses |…"
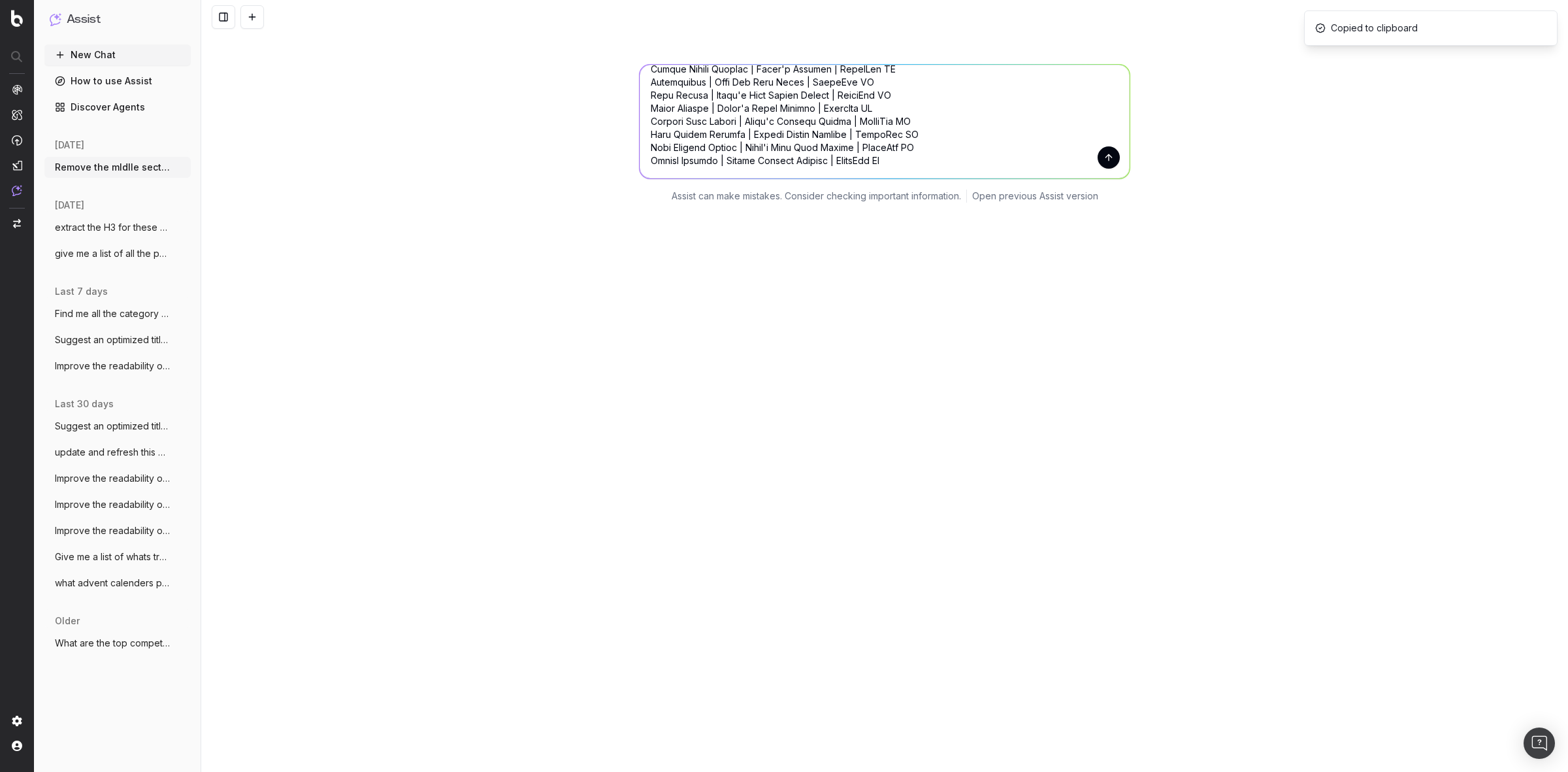
scroll to position [13359, 0]
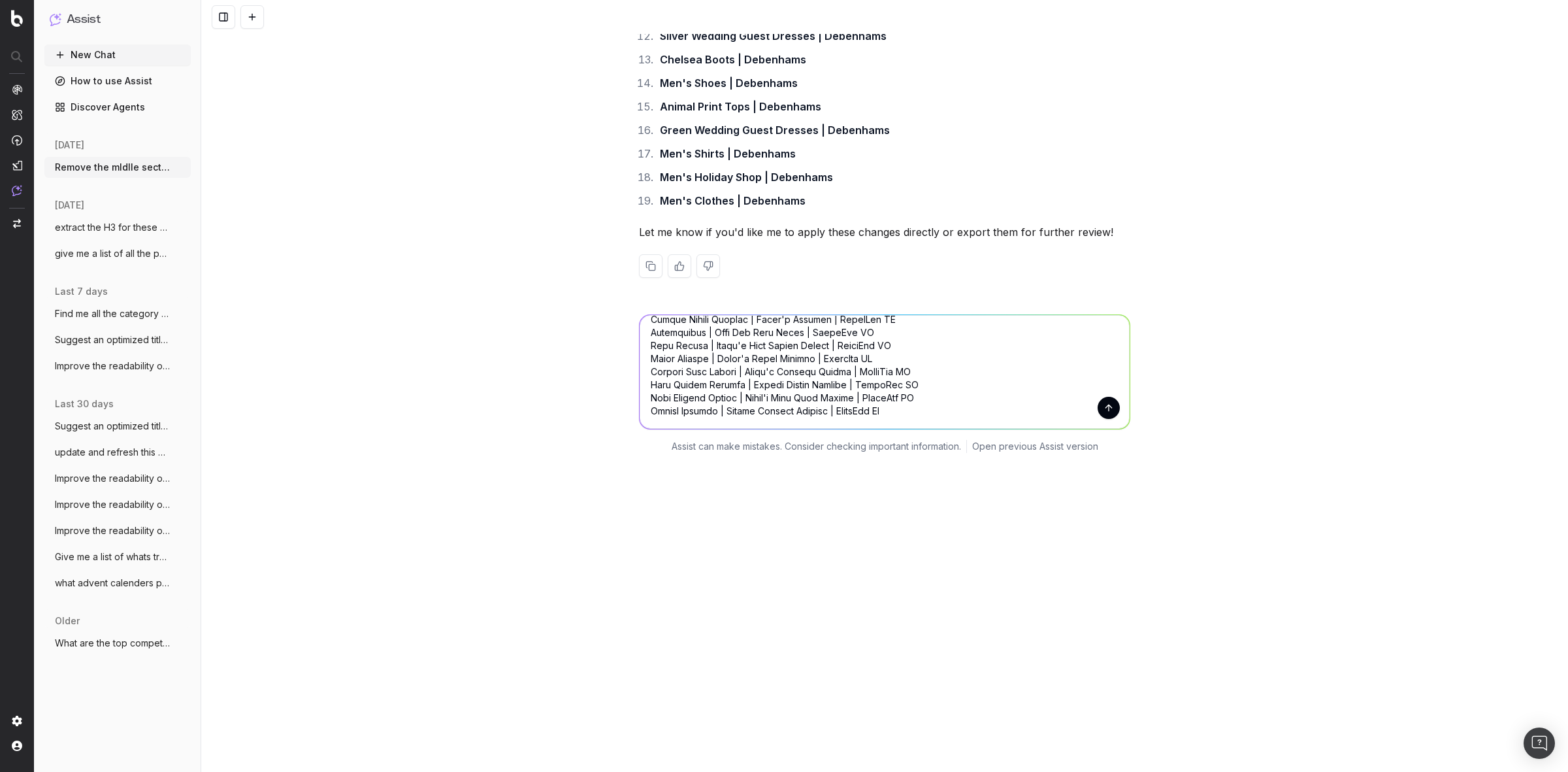
type textarea "Tops | Women's Tops, Blouses & More | NastyGal US Black Wedding Guest Dresses |…"
click at [1099, 404] on button "submit" at bounding box center [1108, 408] width 22 height 22
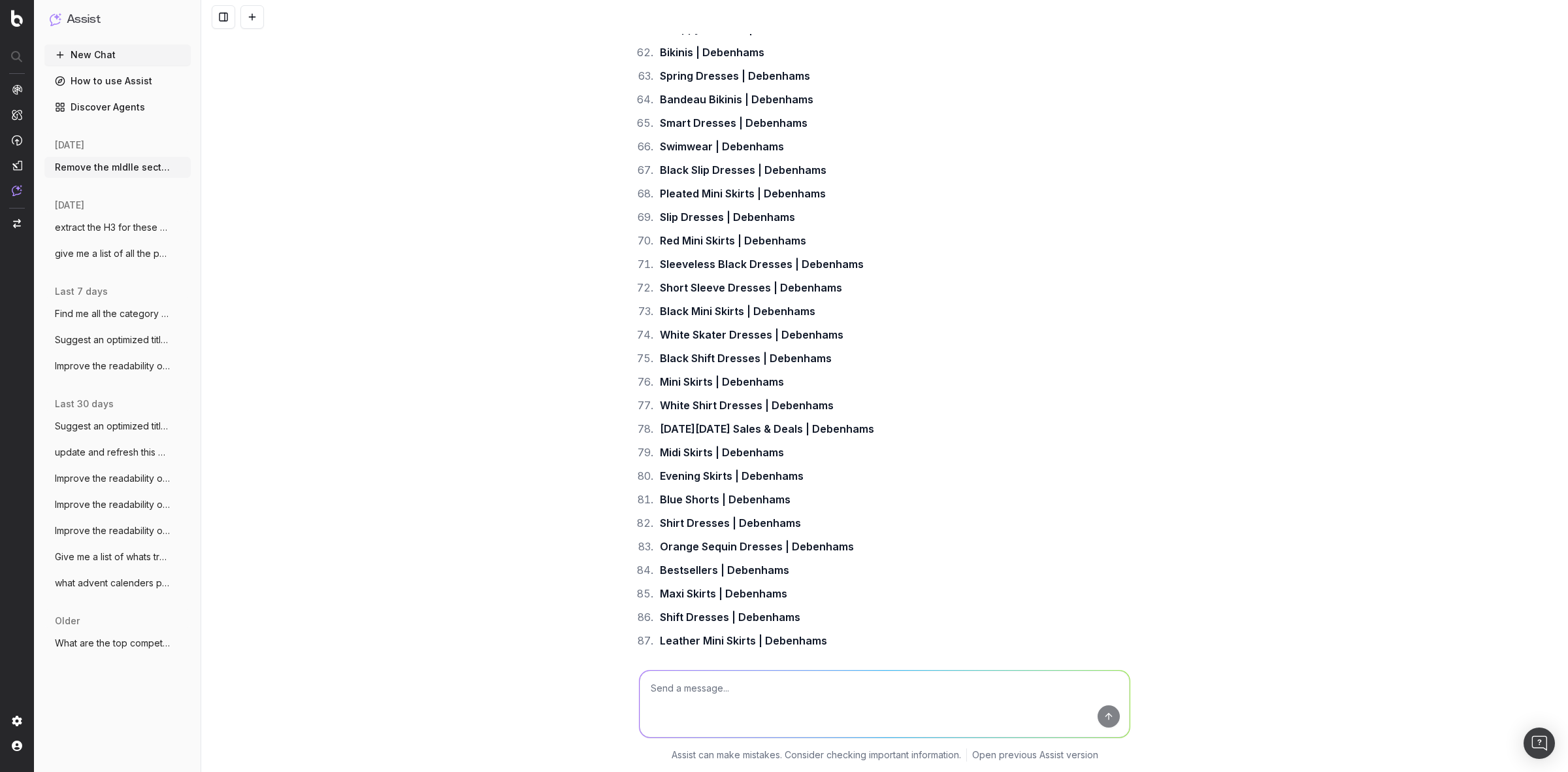
scroll to position [17179, 0]
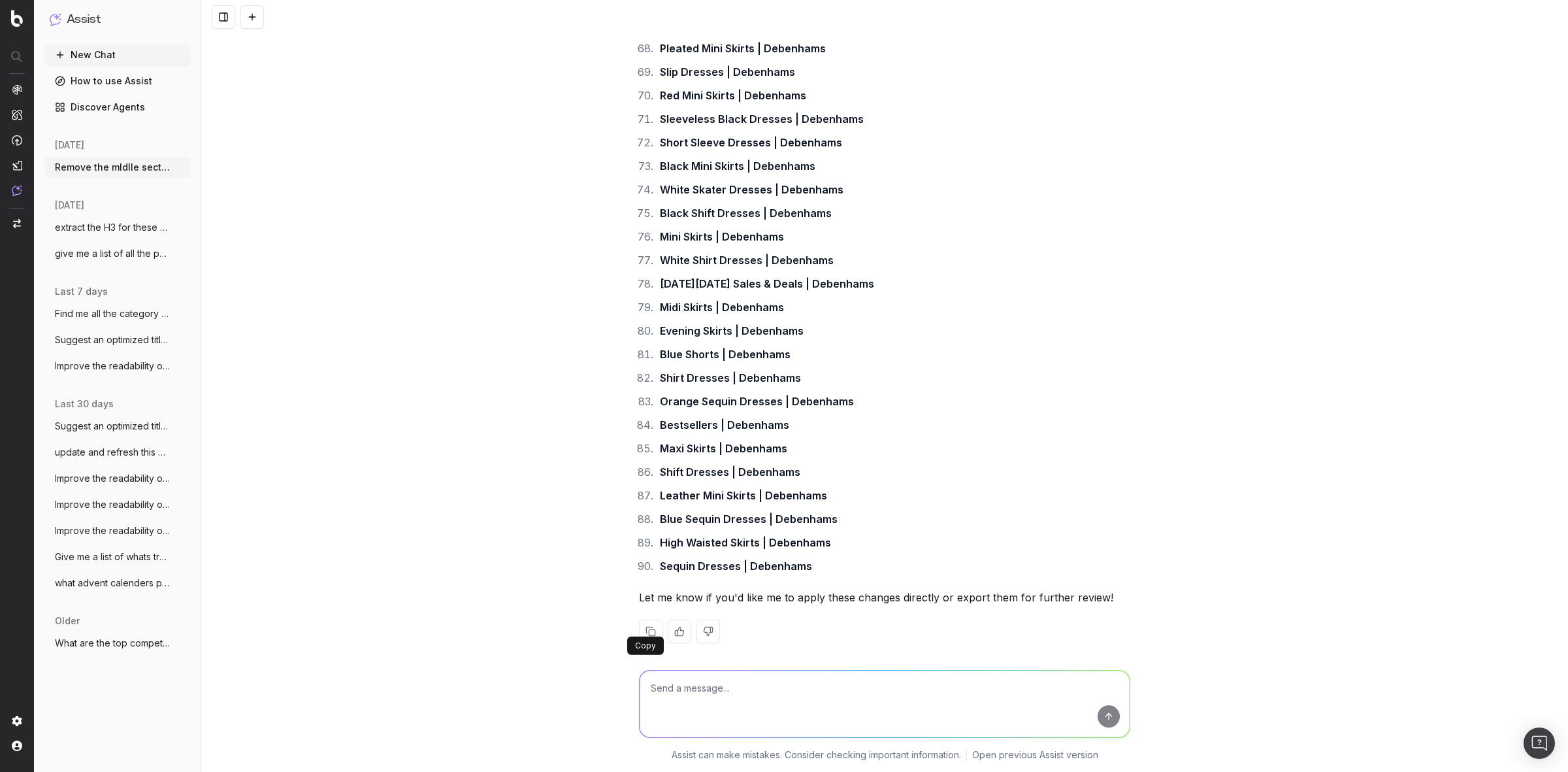
click at [645, 628] on button at bounding box center [650, 631] width 23 height 23
click at [857, 680] on textarea at bounding box center [884, 704] width 490 height 66
paste textarea "Tops | Women's Tops, Blouses & More | NastyGal US Black Wedding Guest Dresses |…"
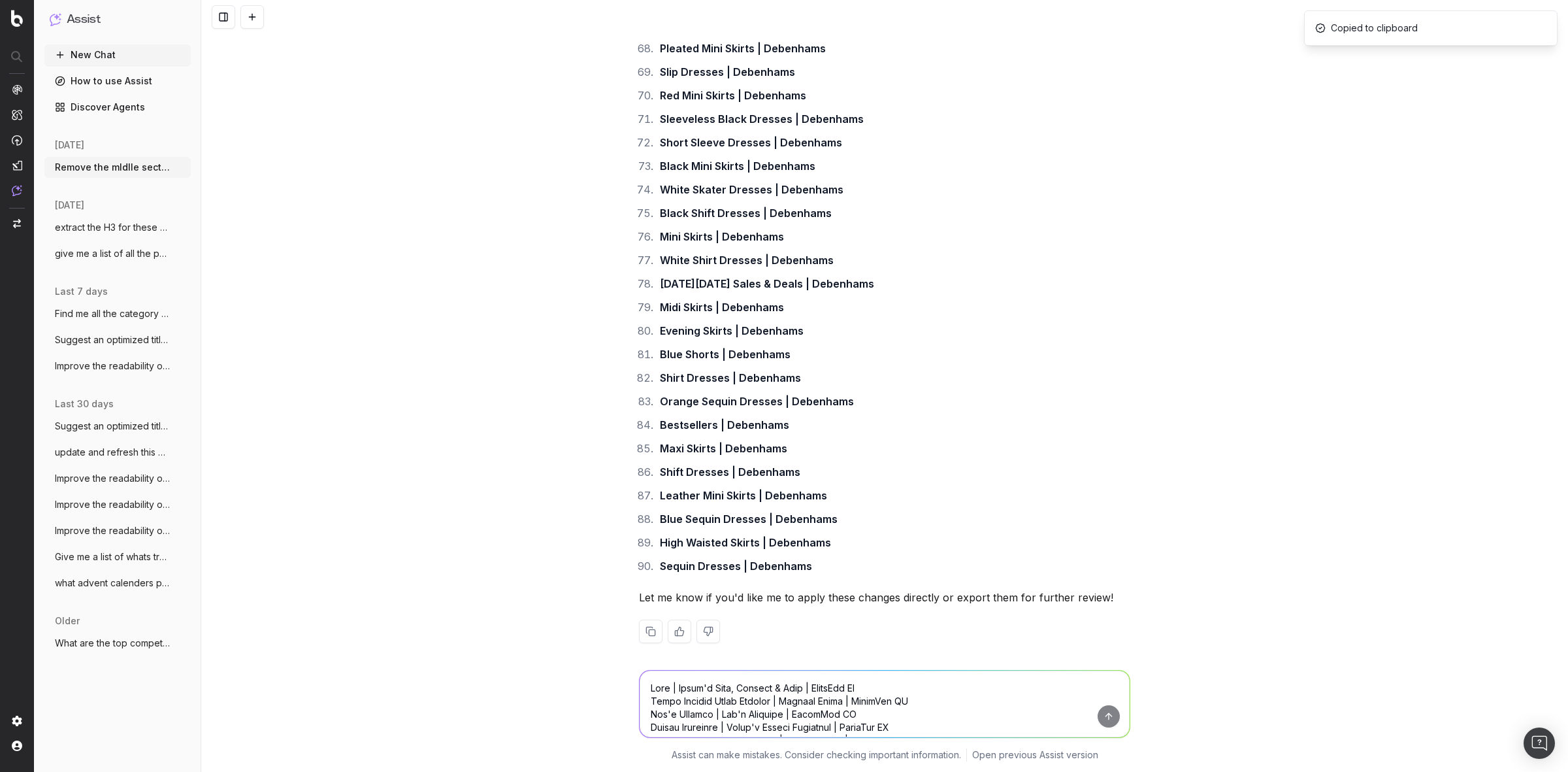
scroll to position [564, 0]
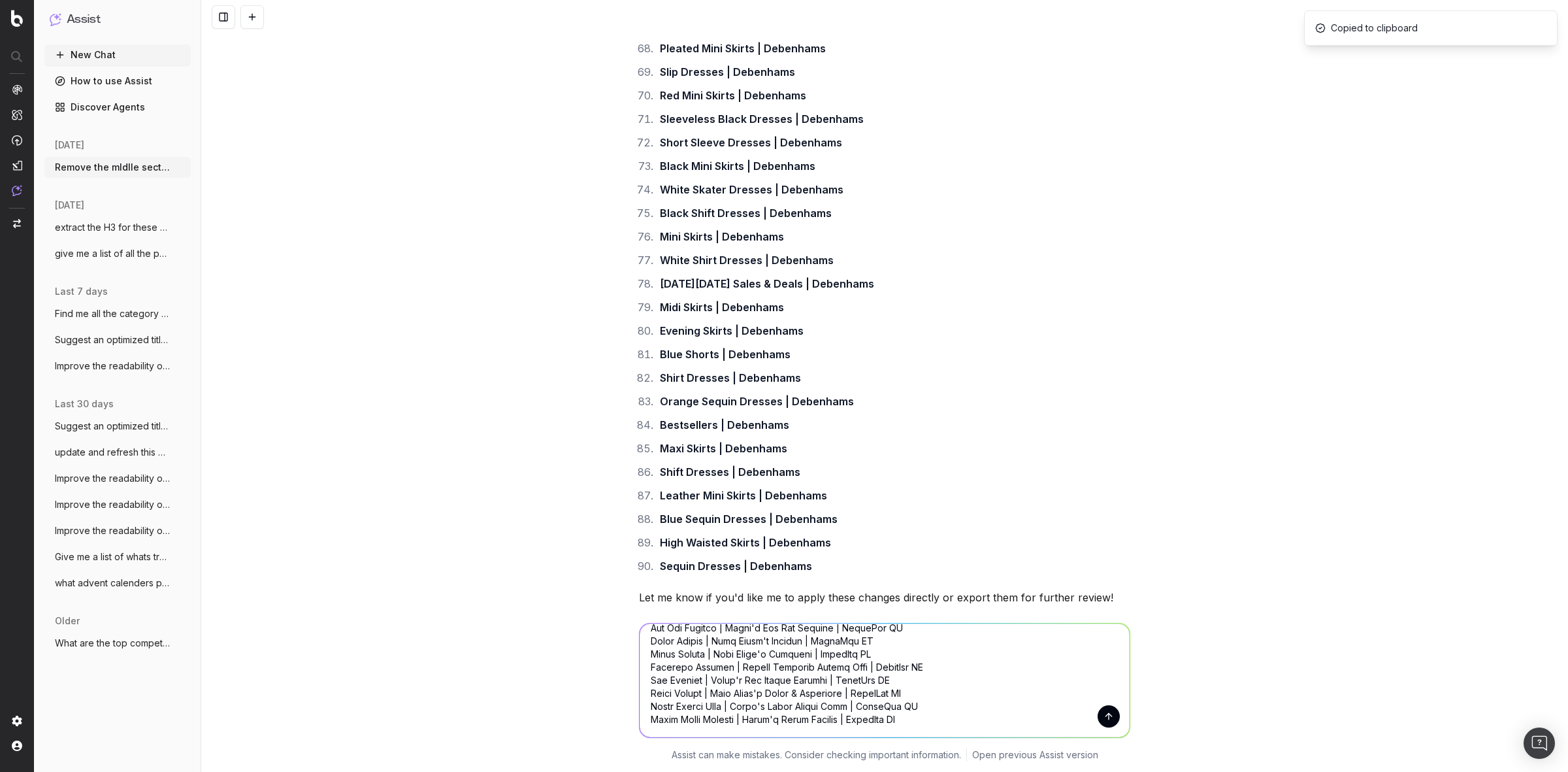
type textarea "Tops | Women's Tops, Blouses & More | NastyGal US Black Wedding Guest Dresses |…"
click at [1097, 713] on button "submit" at bounding box center [1108, 717] width 22 height 22
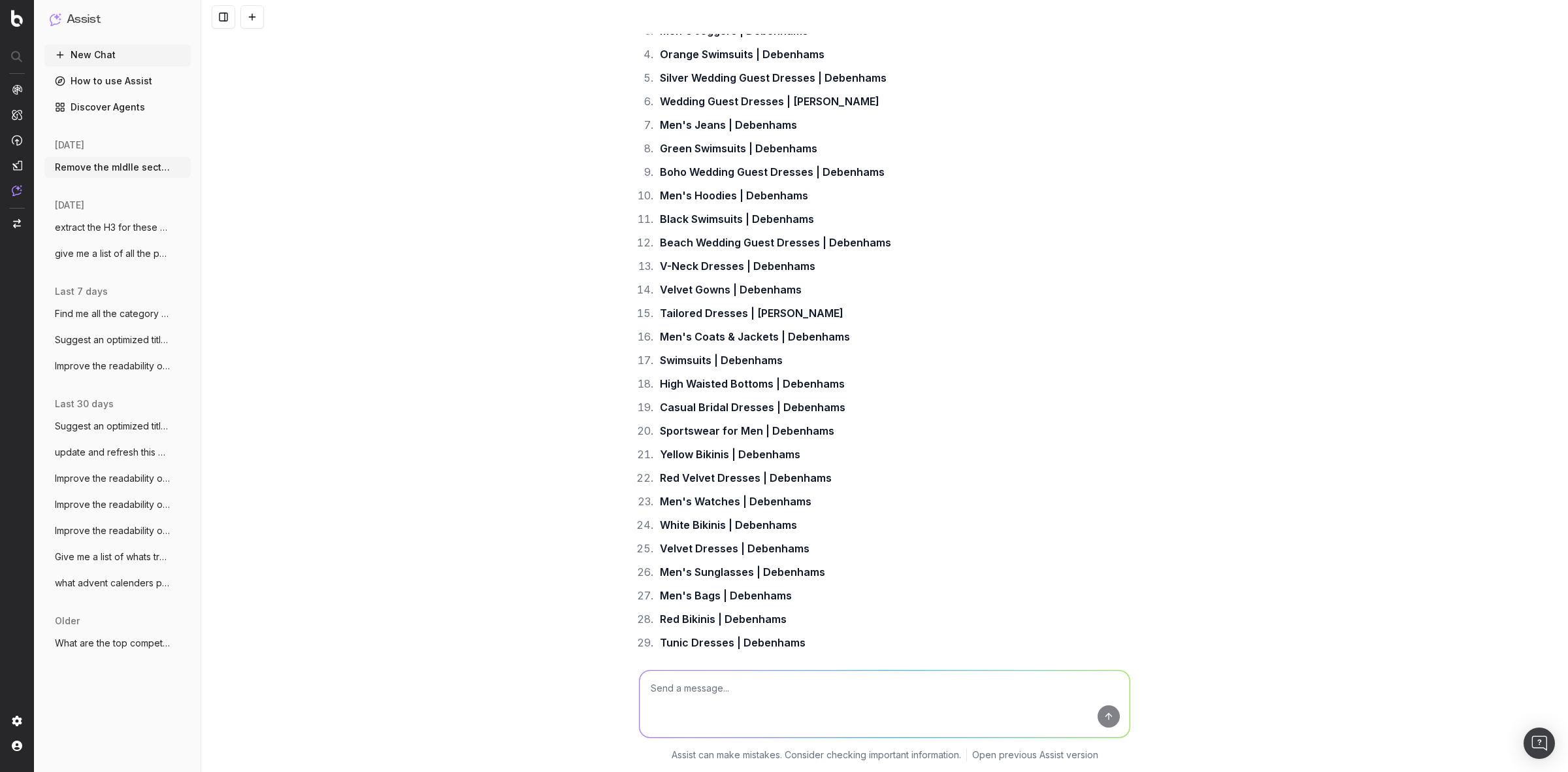
scroll to position [19369, 0]
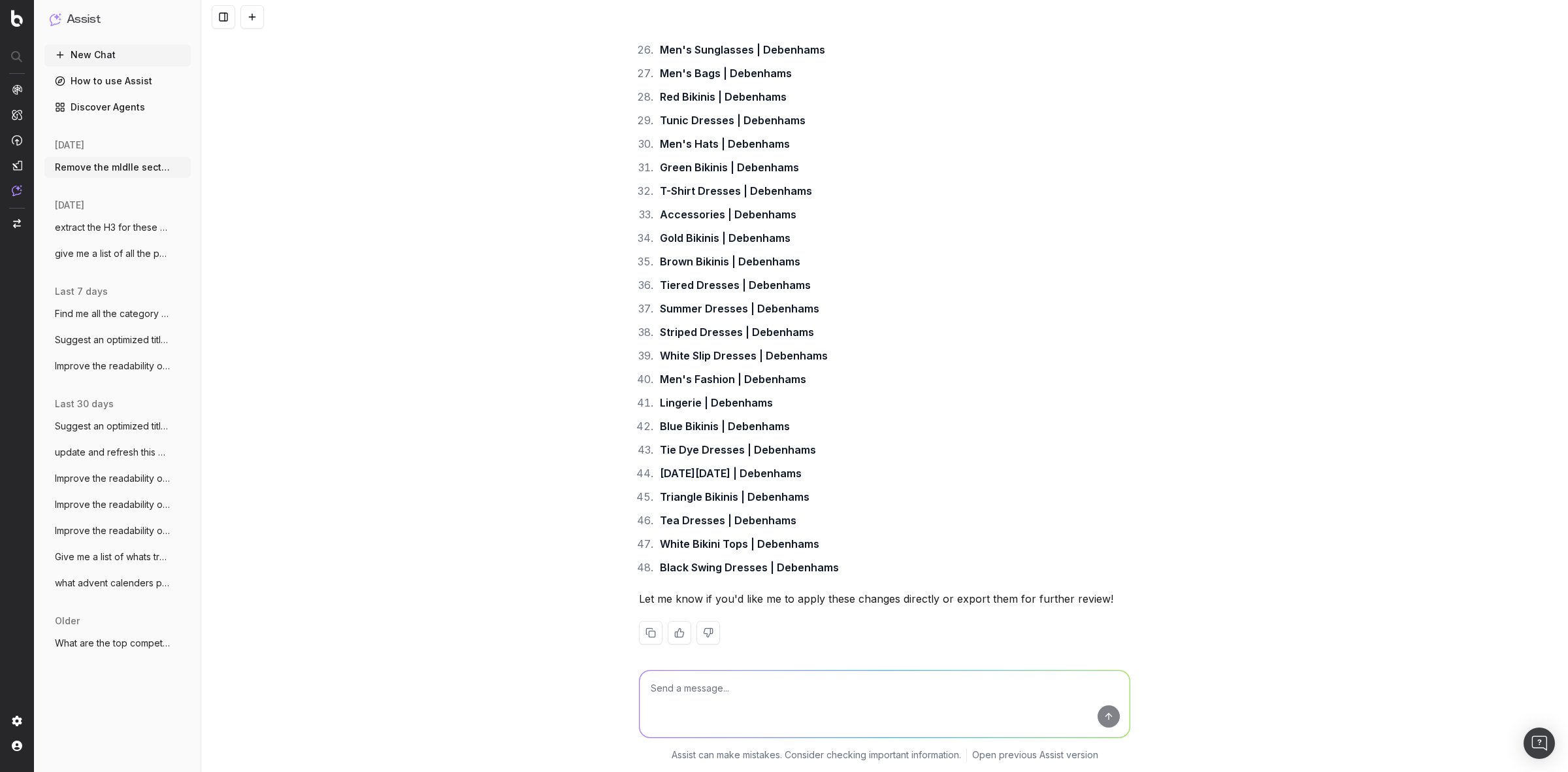
click at [650, 626] on button at bounding box center [650, 633] width 23 height 23
click at [665, 682] on textarea at bounding box center [884, 704] width 490 height 66
paste textarea "Black Bikini Tops | Women's Black Bikini Tops | NastyGal US Midi Summer Dresses…"
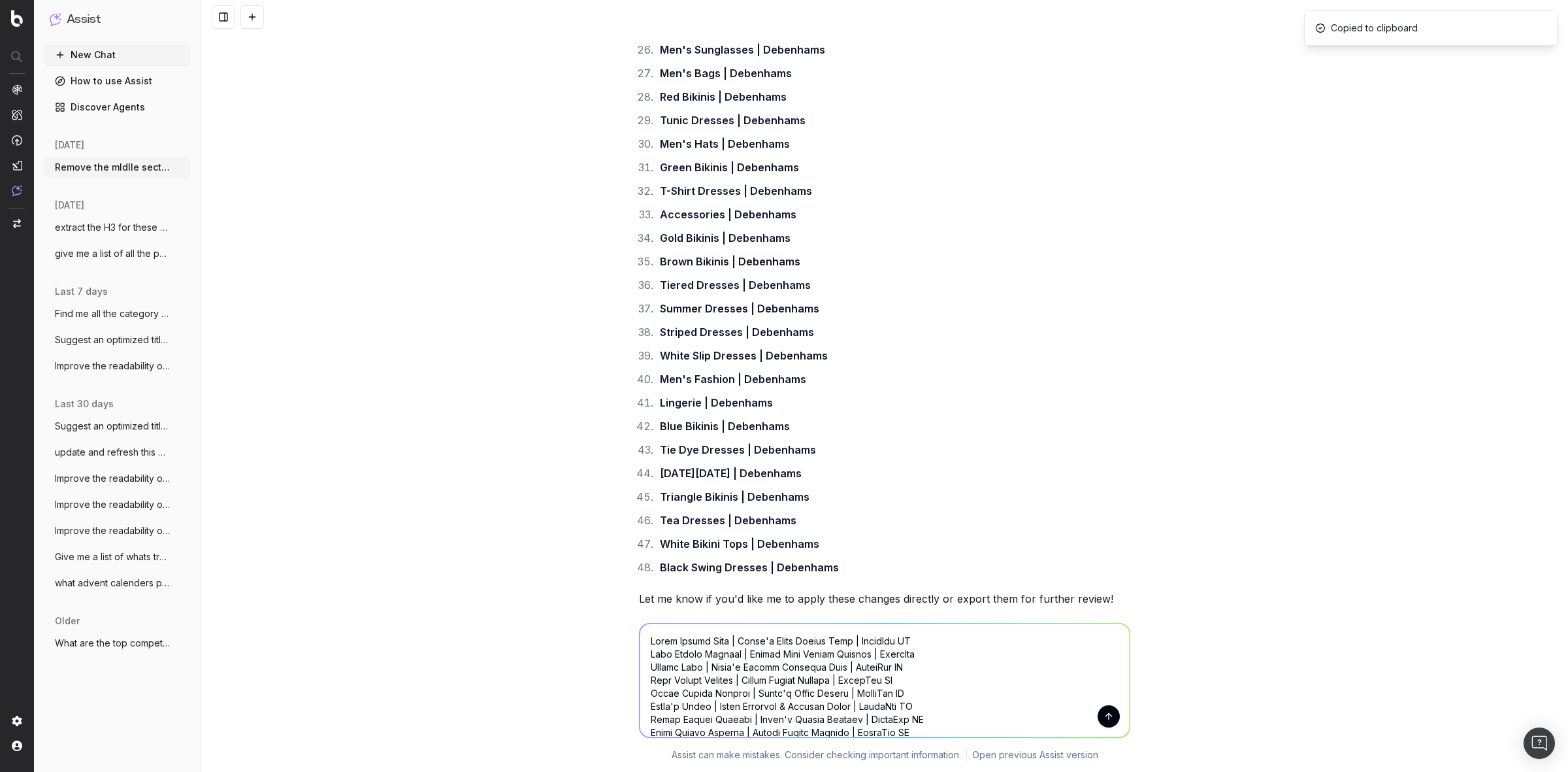
scroll to position [4656, 0]
type textarea "Black Bikini Tops | Women's Black Bikini Tops | NastyGal US Midi Summer Dresses…"
click at [1101, 716] on button "submit" at bounding box center [1108, 717] width 22 height 22
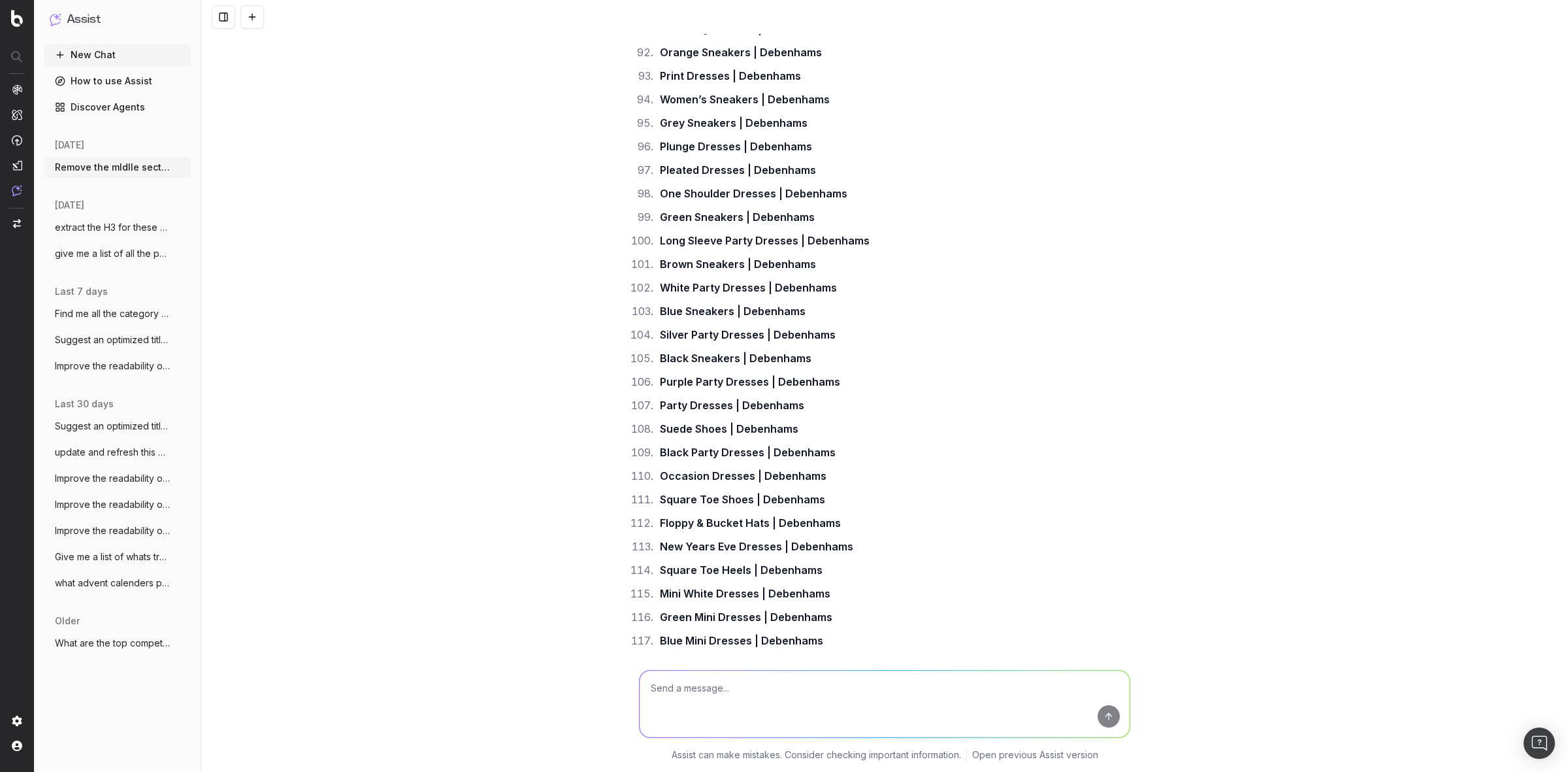
scroll to position [29167, 0]
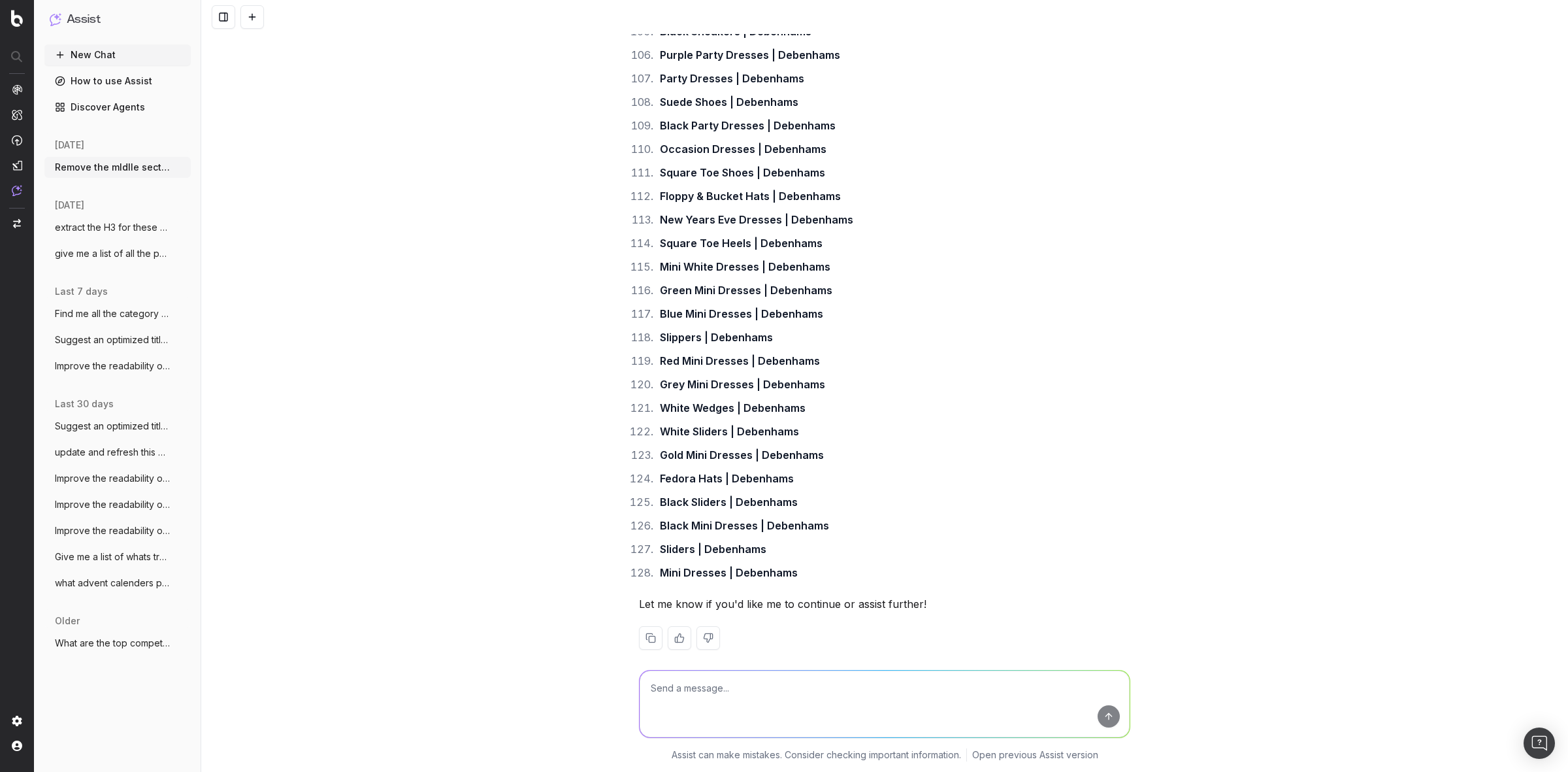
click at [823, 692] on textarea at bounding box center [884, 704] width 490 height 66
type textarea "continue"
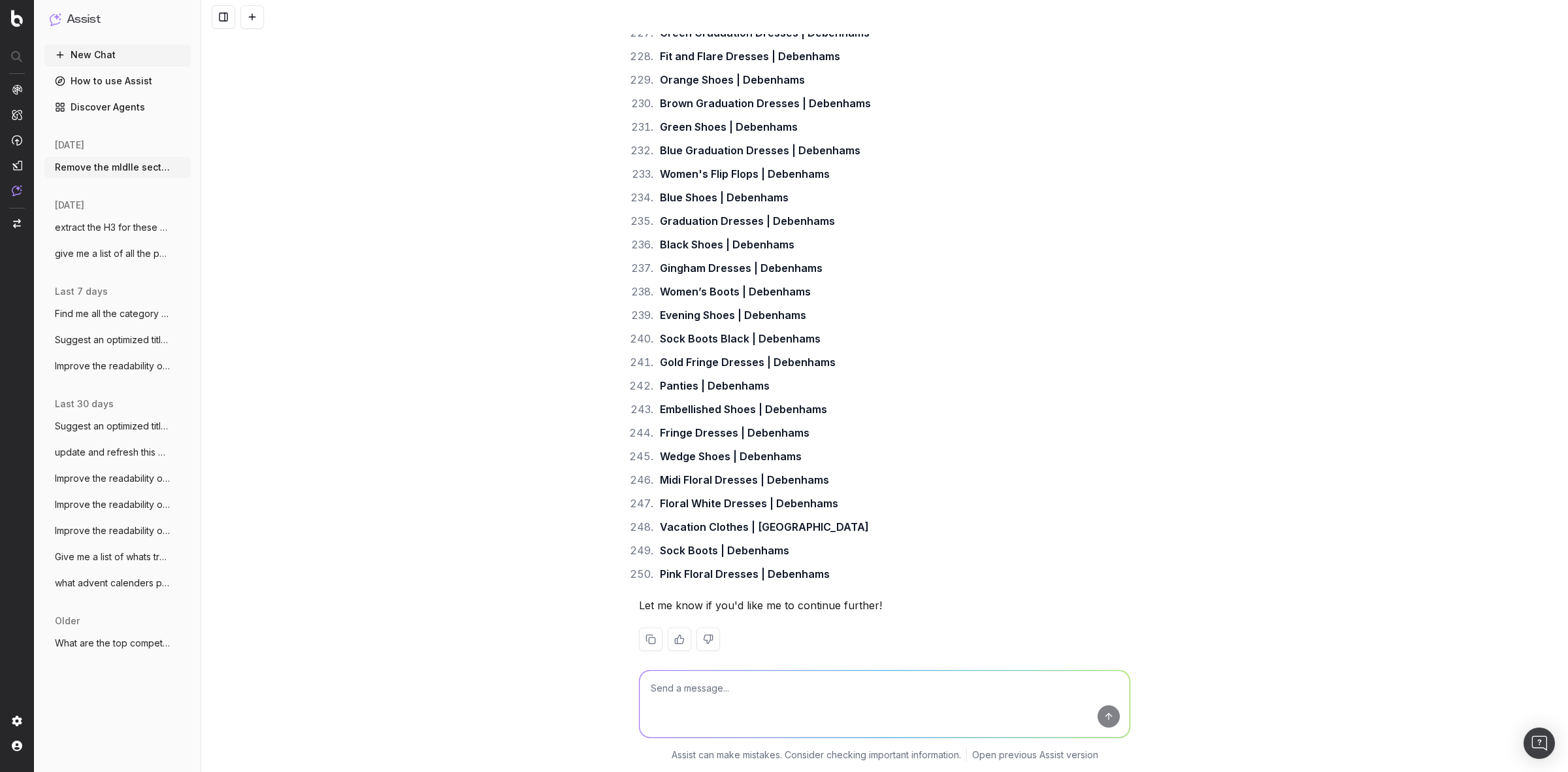
scroll to position [31685, 0]
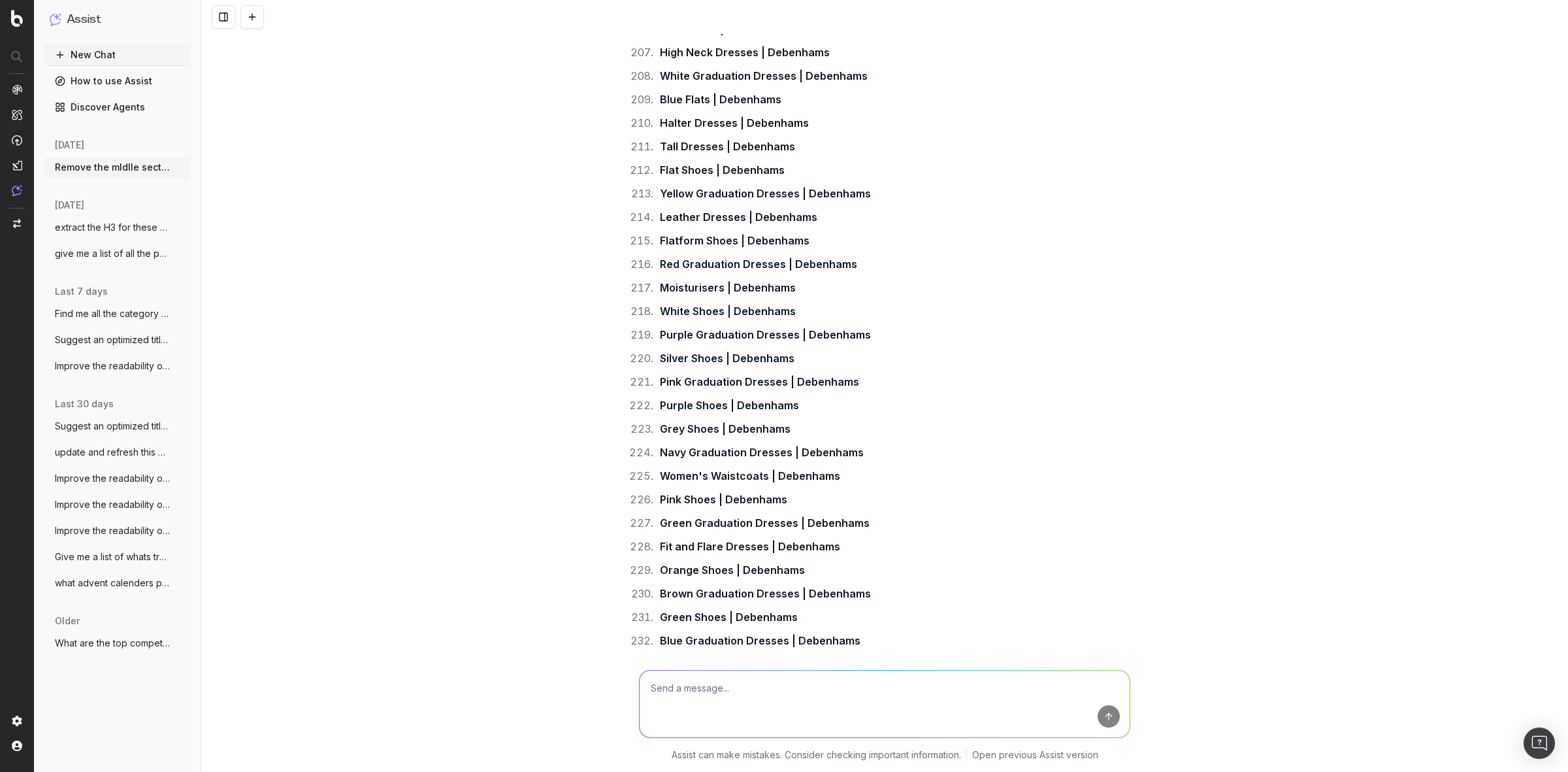
click at [814, 688] on textarea at bounding box center [884, 704] width 490 height 66
type textarea "continue"
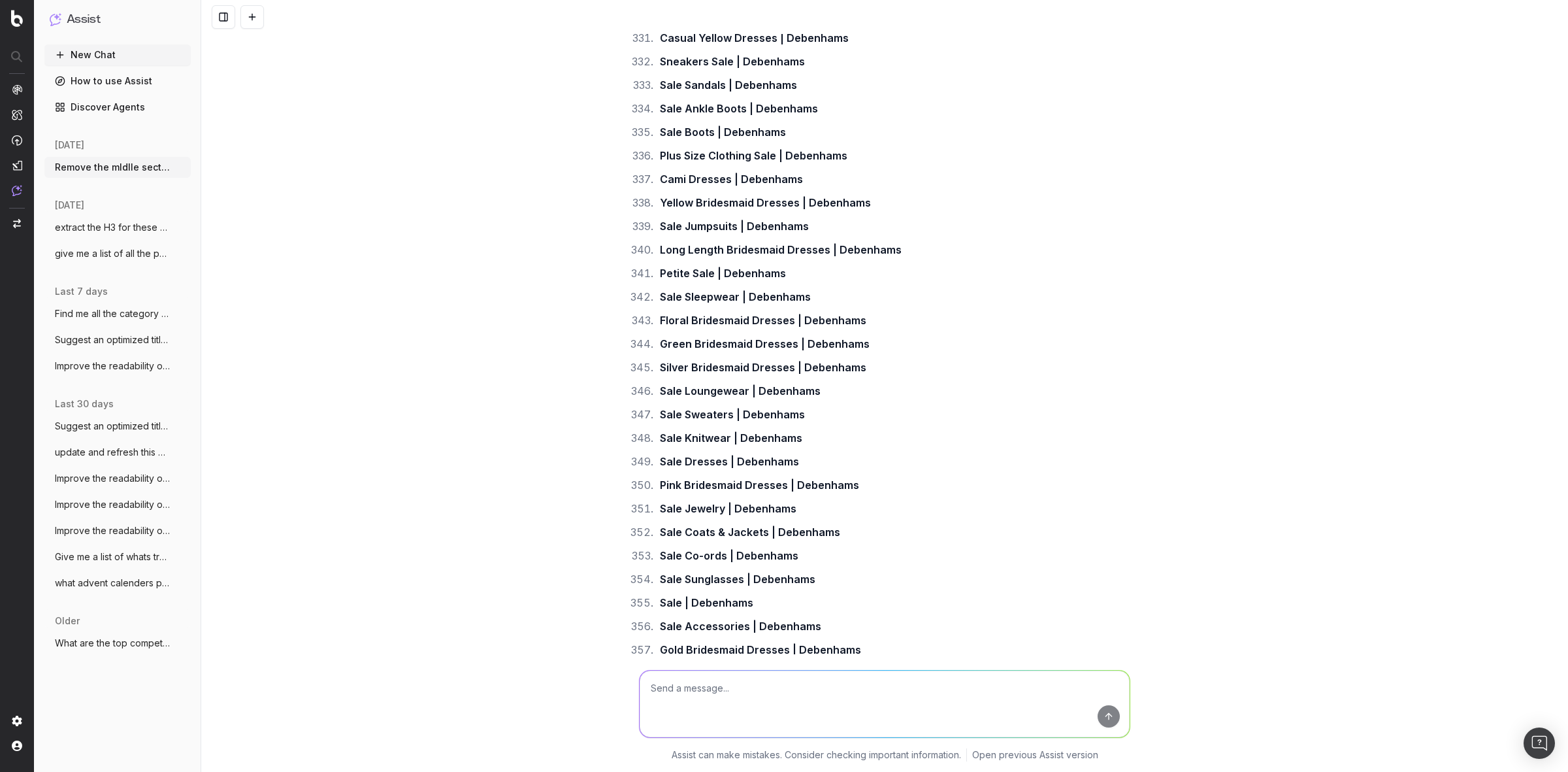
scroll to position [34902, 0]
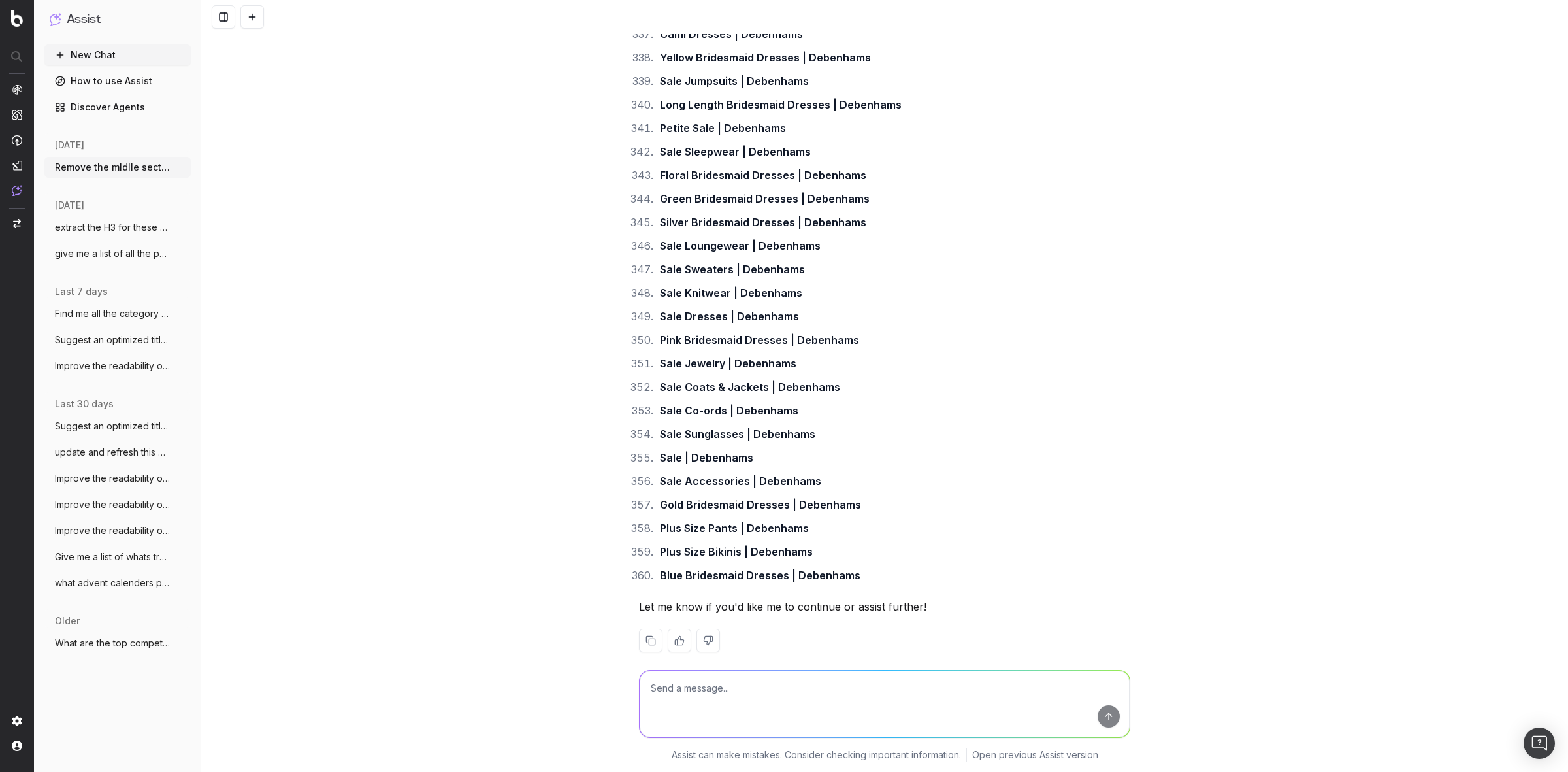
click at [851, 690] on textarea at bounding box center [884, 704] width 490 height 66
type textarea "continue"
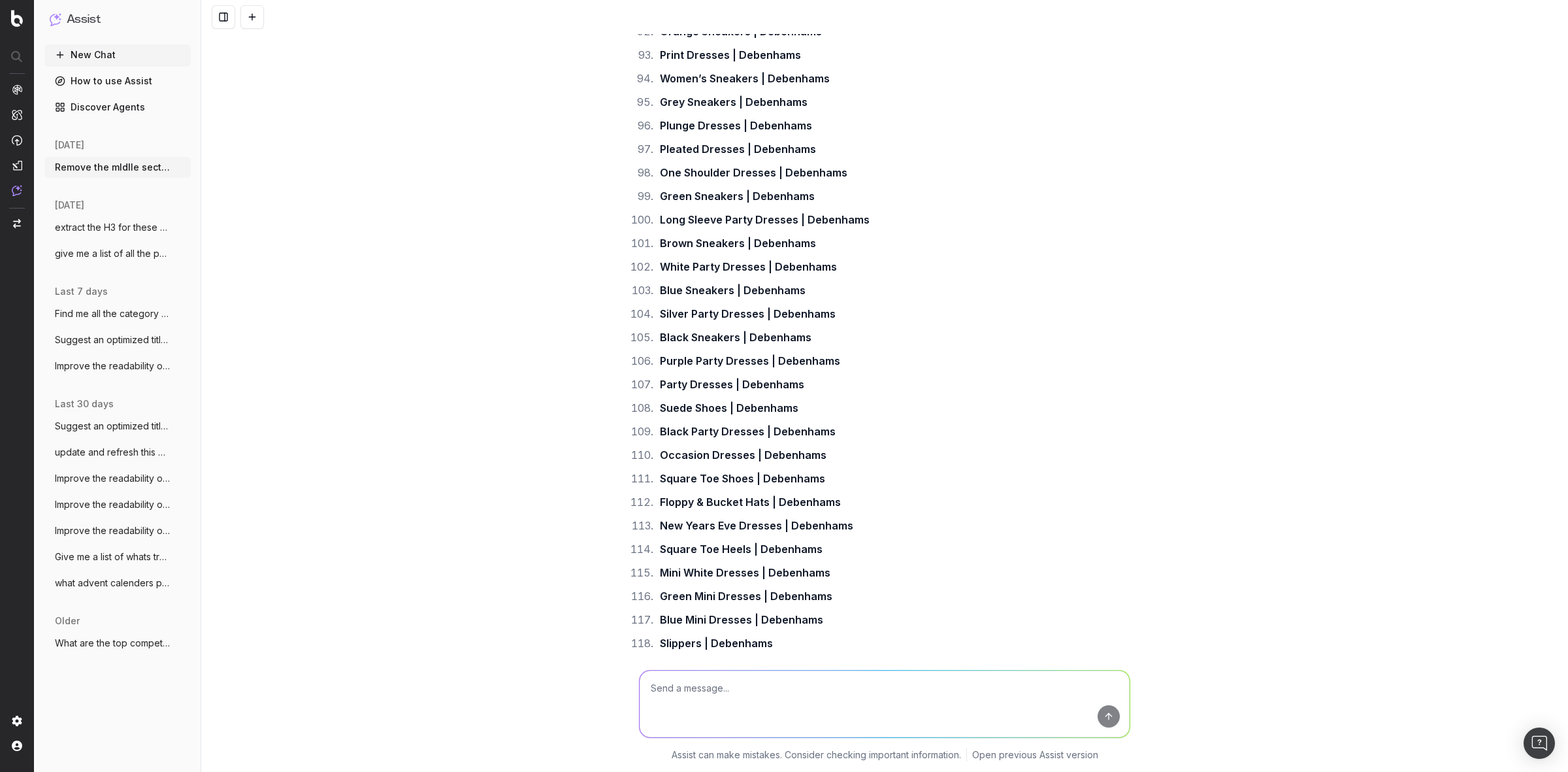
scroll to position [29270, 0]
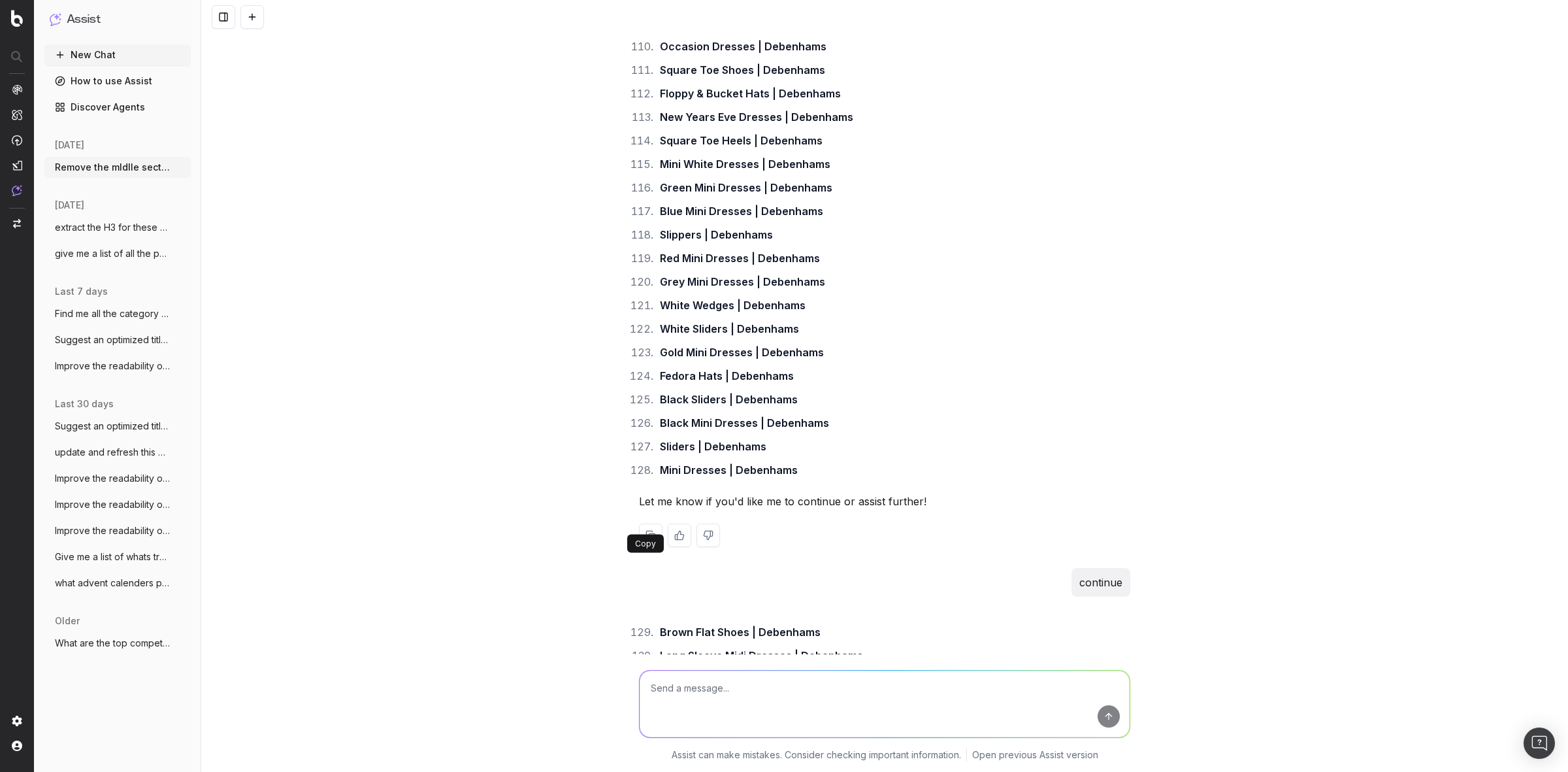
click at [643, 524] on button at bounding box center [650, 535] width 23 height 23
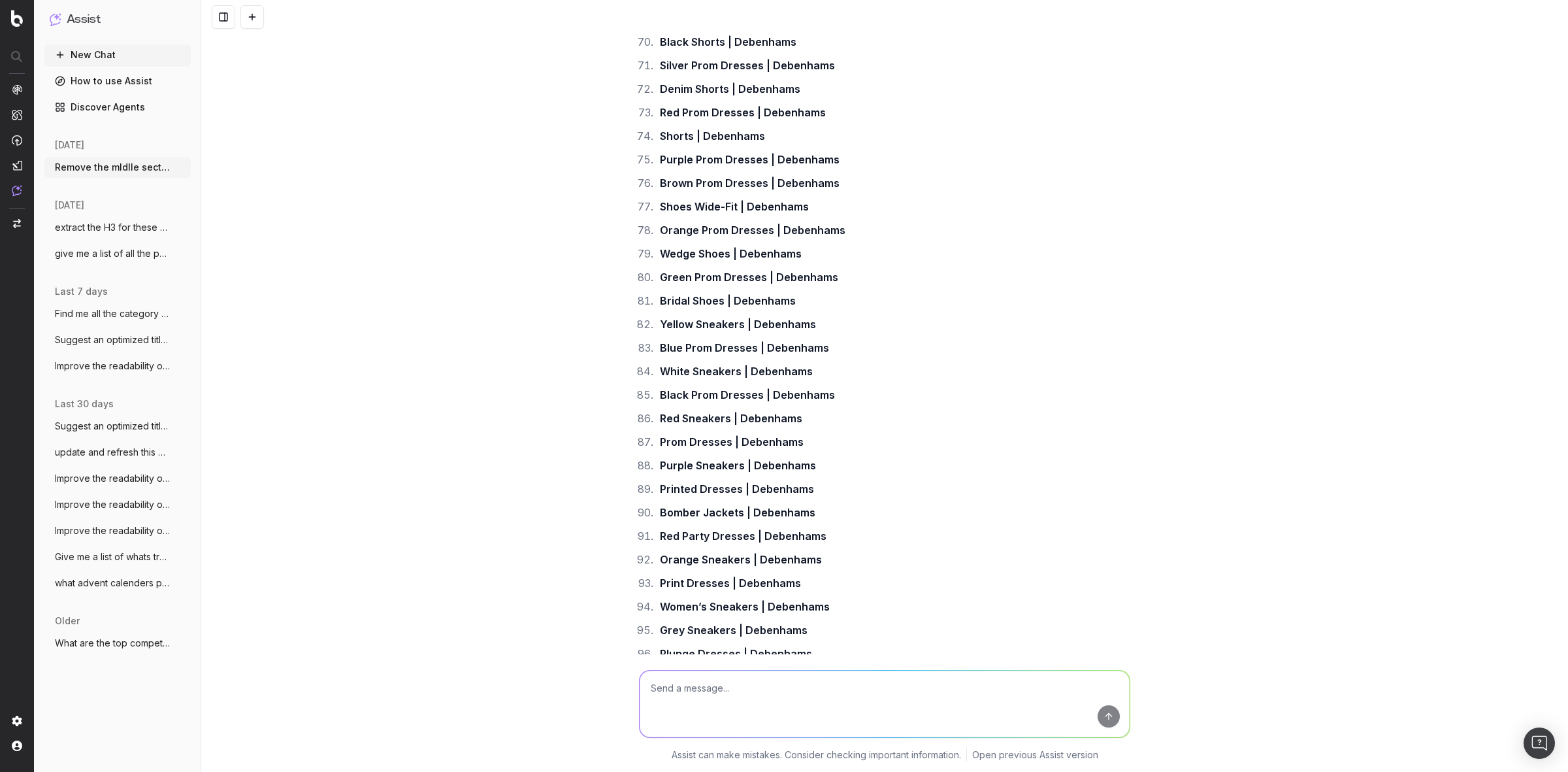
scroll to position [28208, 0]
